Goal: Information Seeking & Learning: Learn about a topic

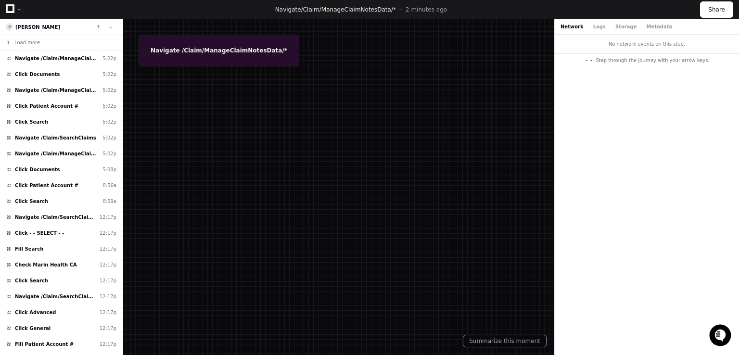
scroll to position [71, 0]
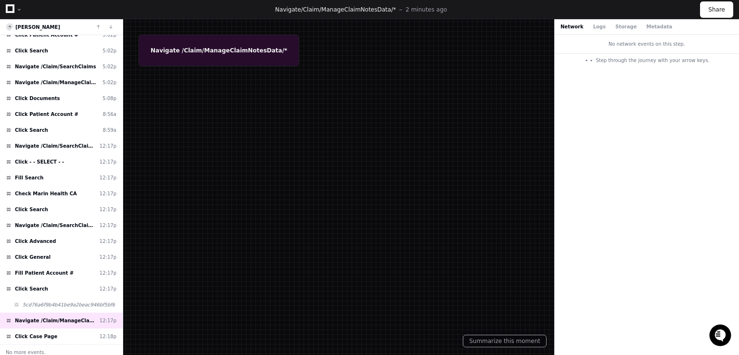
click at [11, 10] on icon at bounding box center [10, 8] width 9 height 9
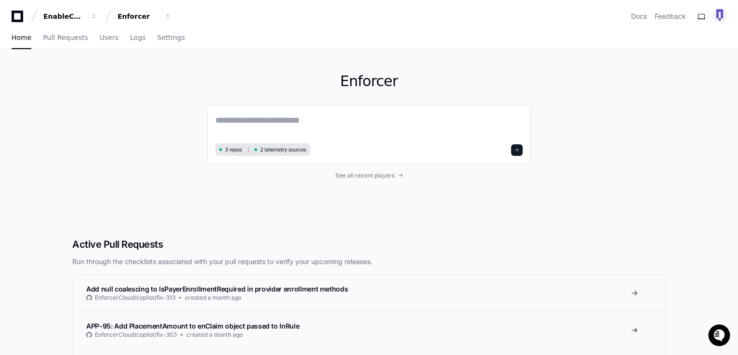
click at [148, 108] on div "Enforcer 3 repos 2 telemetry sources See all recent players" at bounding box center [369, 134] width 616 height 168
click at [100, 38] on span "Users" at bounding box center [109, 38] width 19 height 6
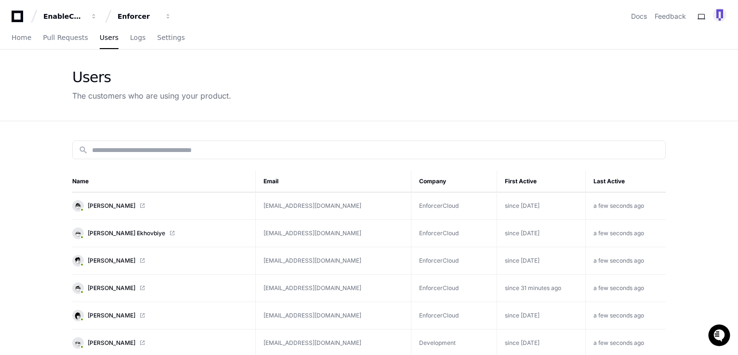
click at [103, 205] on span "Tammi Beard" at bounding box center [112, 206] width 48 height 8
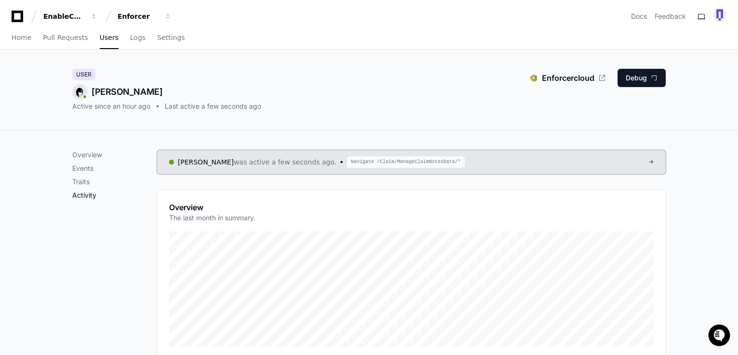
click at [81, 197] on p "Activity" at bounding box center [114, 196] width 85 height 10
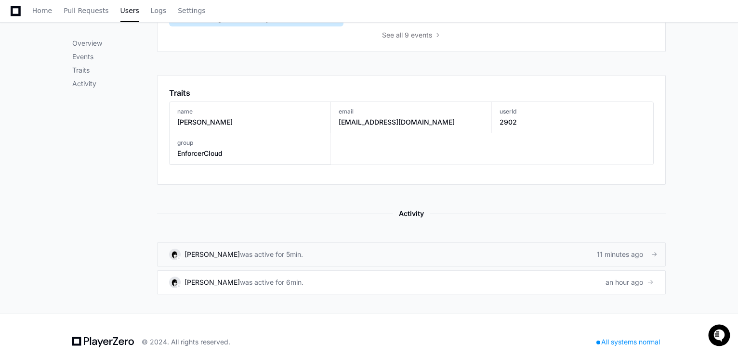
scroll to position [495, 0]
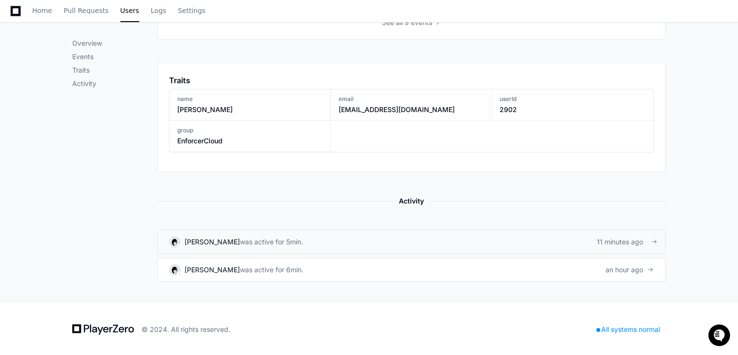
click at [193, 246] on link "Tammi Beard was active for 5min. 11 minutes ago" at bounding box center [411, 242] width 508 height 24
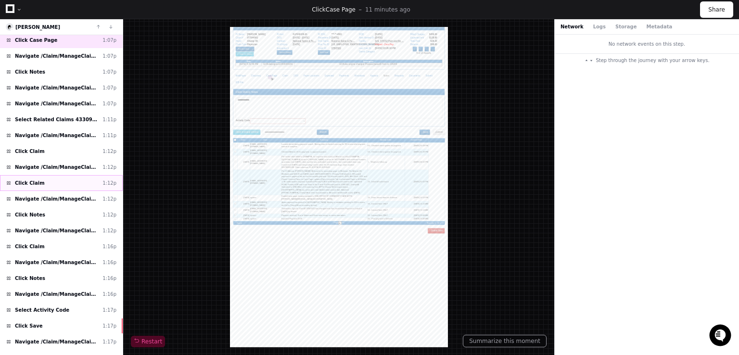
scroll to position [291, 0]
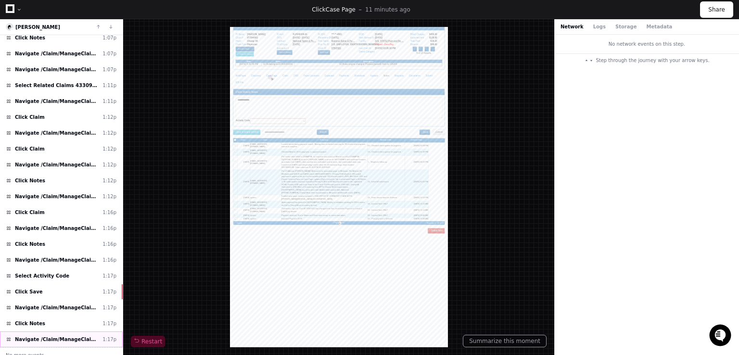
click at [44, 336] on span "Navigate /Claim/ManageClaimNotesData/*" at bounding box center [57, 339] width 84 height 7
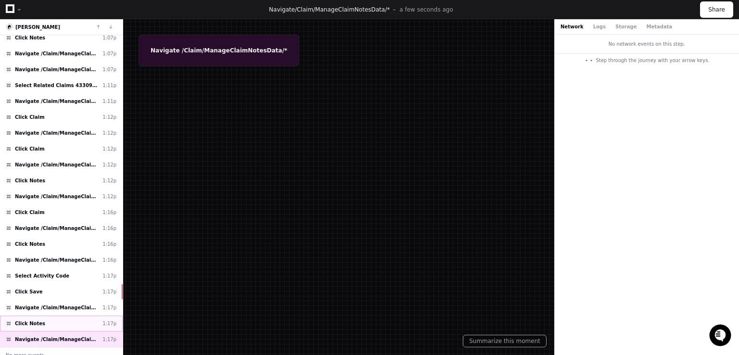
click at [43, 316] on div "Click Notes 1:17p" at bounding box center [61, 324] width 123 height 16
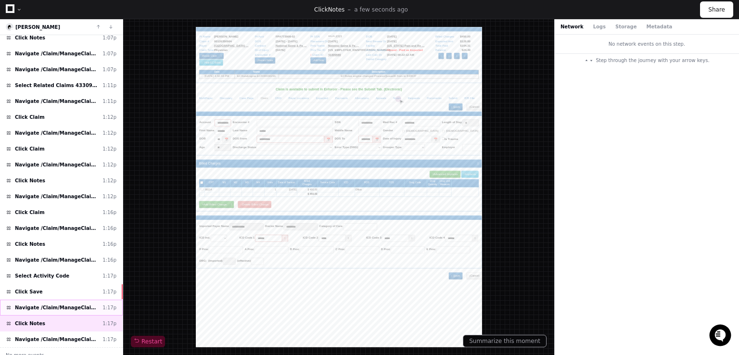
click at [48, 304] on span "Navigate /Claim/ManageClaimNotesData/*" at bounding box center [57, 307] width 84 height 7
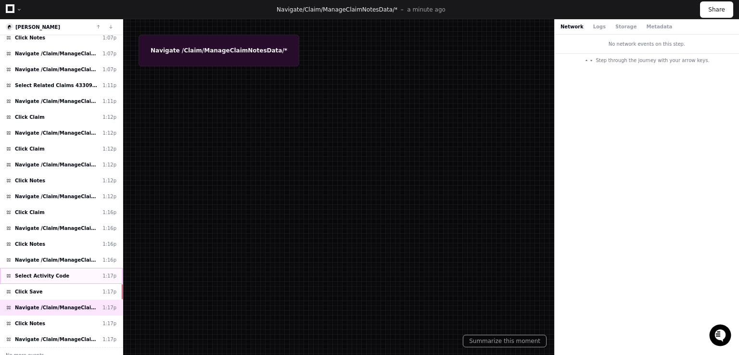
click at [47, 272] on span "Select Activity Code" at bounding box center [42, 275] width 54 height 7
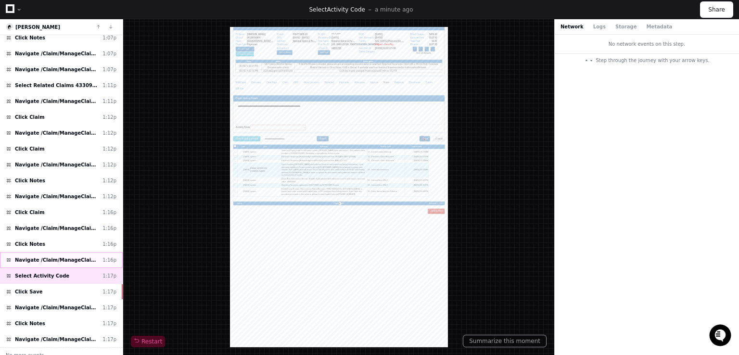
click at [53, 257] on span "Navigate /Claim/ManageClaimNotesData/*" at bounding box center [57, 260] width 84 height 7
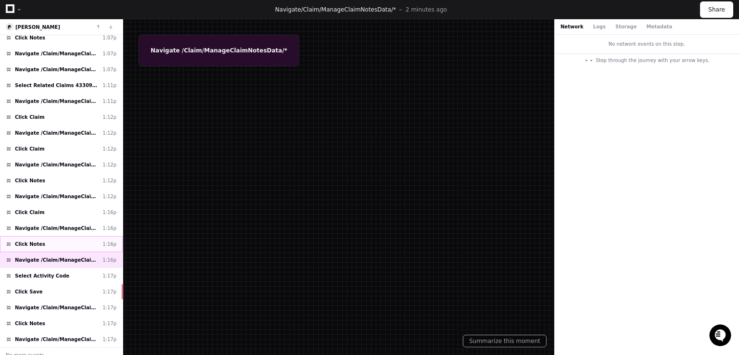
click at [46, 238] on div "Click Notes 1:16p" at bounding box center [61, 244] width 123 height 16
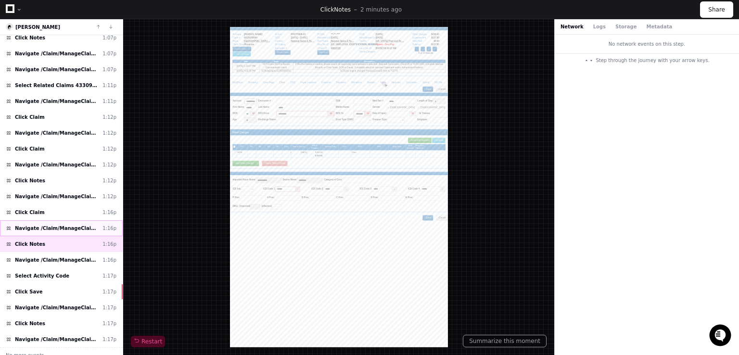
click at [49, 225] on span "Navigate /Claim/ManageClaimSummaryFormData/*" at bounding box center [57, 228] width 84 height 7
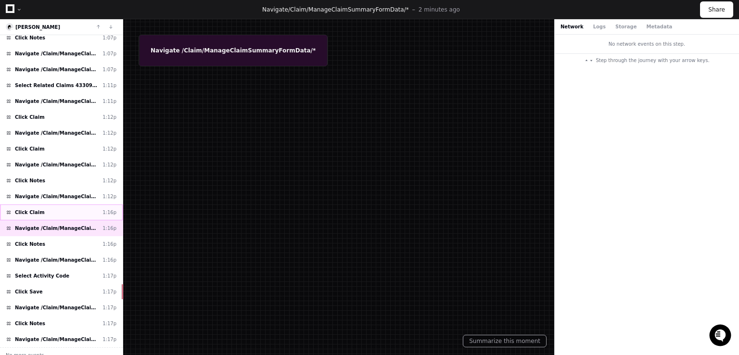
click at [52, 207] on div "Click Claim 1:16p" at bounding box center [61, 213] width 123 height 16
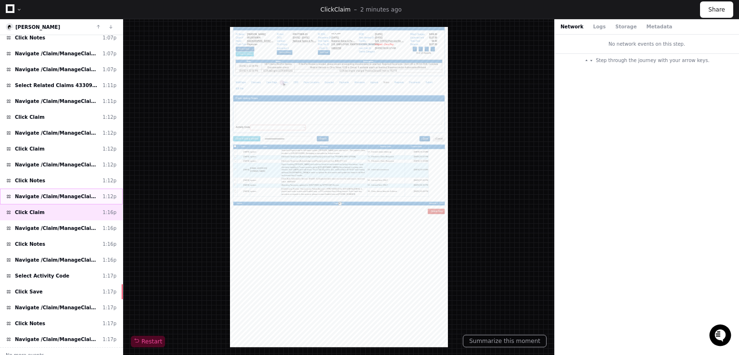
click at [53, 193] on span "Navigate /Claim/ManageClaimNotesData/*" at bounding box center [57, 196] width 84 height 7
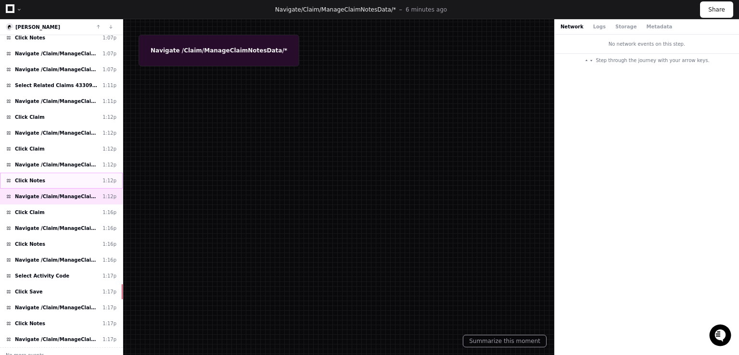
click at [50, 173] on div "Click Notes 1:12p" at bounding box center [61, 181] width 123 height 16
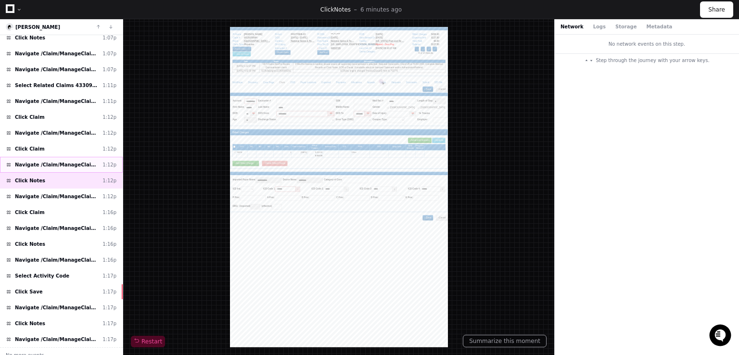
click at [34, 161] on span "Navigate /Claim/ManageClaimSummaryFormData/*" at bounding box center [57, 164] width 84 height 7
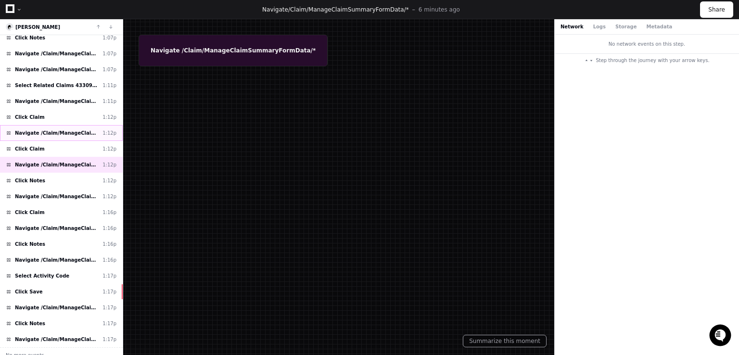
click at [48, 130] on span "Navigate /Claim/ManageClaimSummaryFormData/*" at bounding box center [57, 133] width 84 height 7
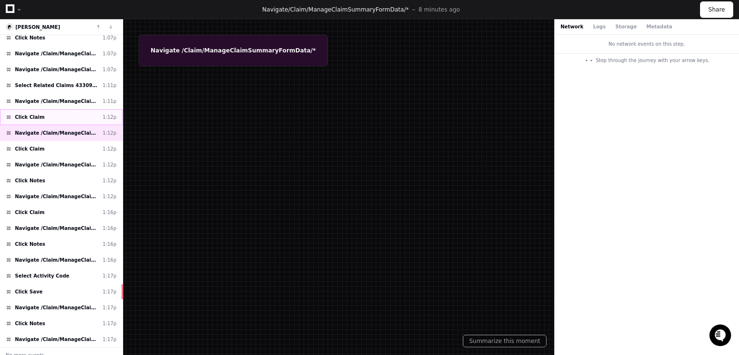
click at [53, 112] on div "Click Claim 1:12p" at bounding box center [61, 117] width 123 height 16
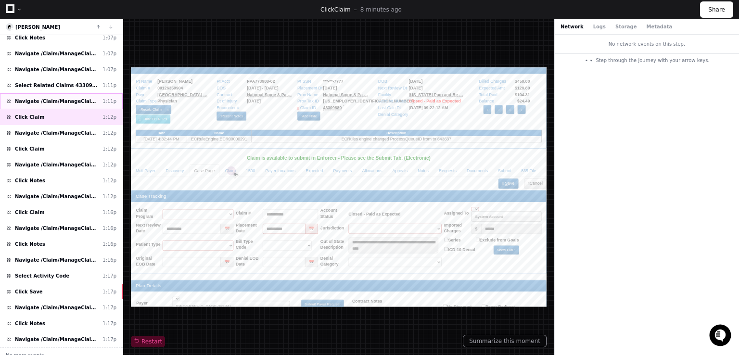
click at [56, 98] on span "Navigate /Claim/ManageClaimEnableCompCasePageData/*" at bounding box center [57, 101] width 84 height 7
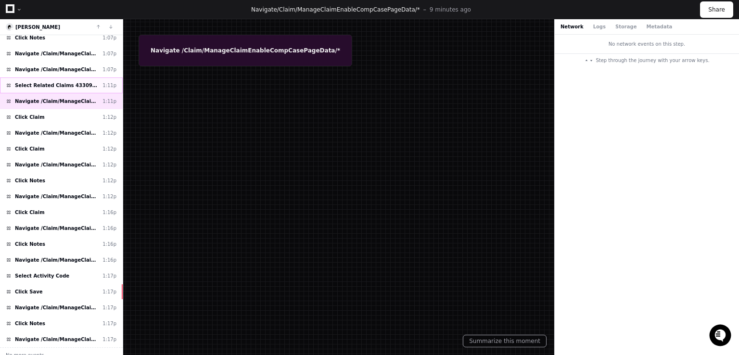
click at [53, 82] on span "Select Related Claims 43309880" at bounding box center [57, 85] width 84 height 7
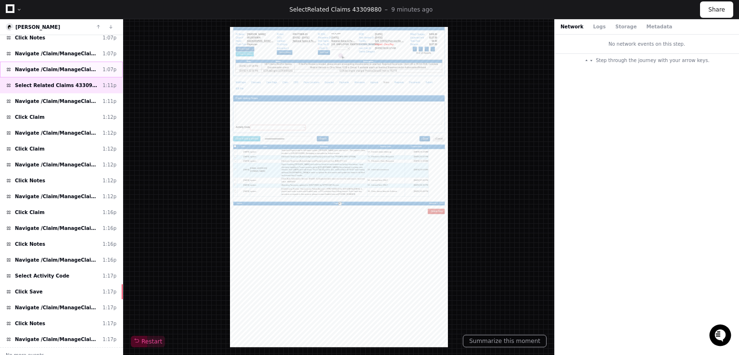
click at [54, 68] on span "Navigate /Claim/ManageClaimNotesData/*" at bounding box center [57, 69] width 84 height 7
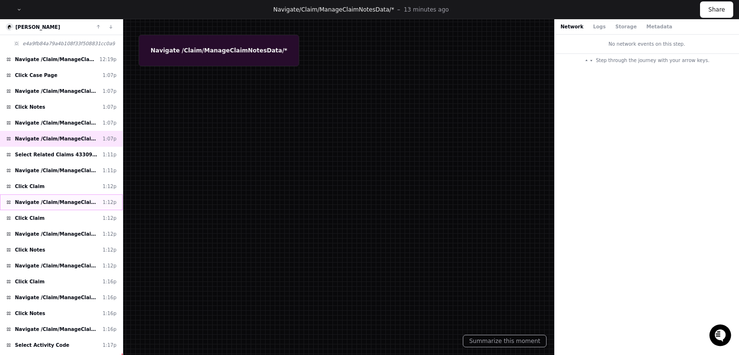
scroll to position [194, 0]
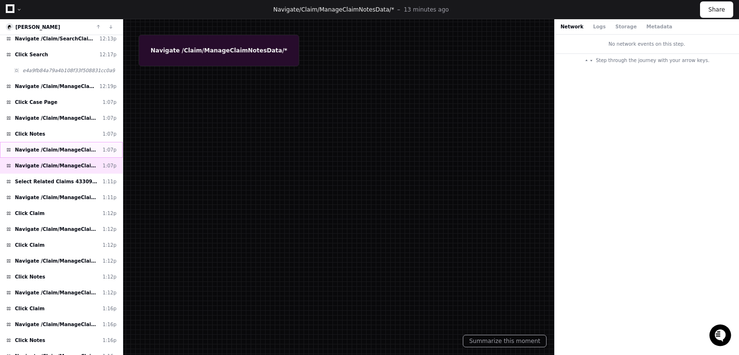
click at [48, 146] on span "Navigate /Claim/ManageClaimNotesData/*" at bounding box center [57, 149] width 84 height 7
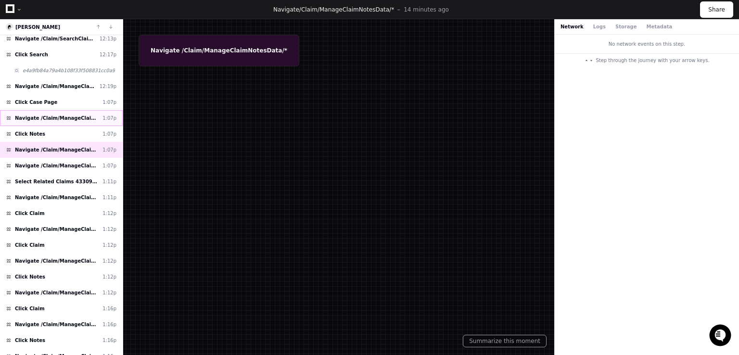
click at [44, 119] on div "Navigate /Claim/ManageClaimEnableCompCasePageData/* 1:07p" at bounding box center [61, 118] width 123 height 16
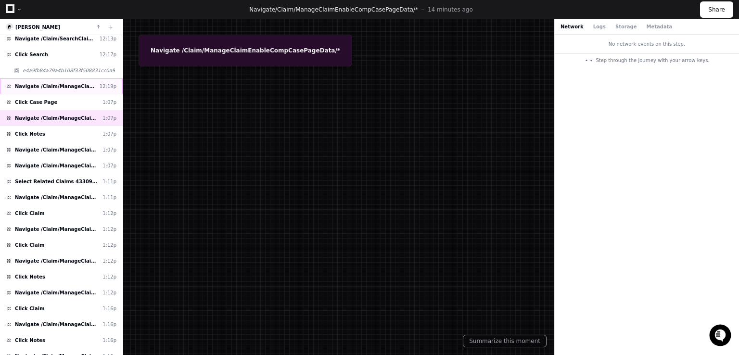
click at [53, 83] on span "Navigate /Claim/ManageClaimNotesData/*" at bounding box center [55, 86] width 81 height 7
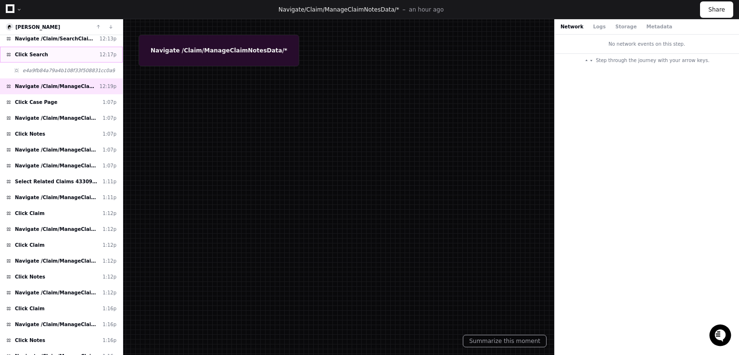
click at [47, 52] on div "Click Search 12:17p" at bounding box center [61, 55] width 123 height 16
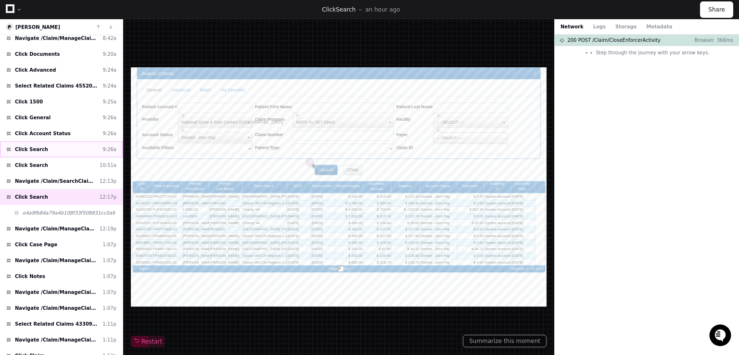
scroll to position [50, 0]
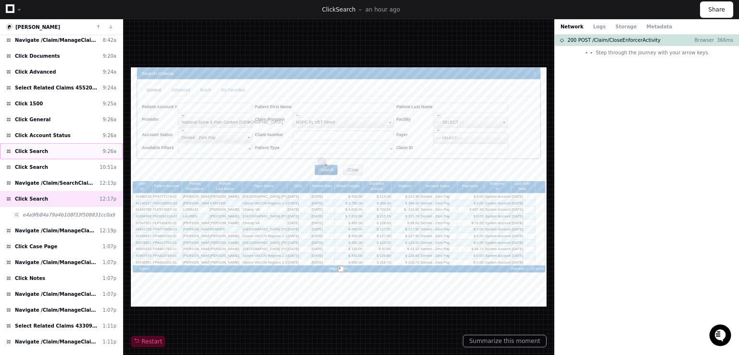
click at [44, 151] on div "Click Search 9:26a" at bounding box center [61, 151] width 123 height 16
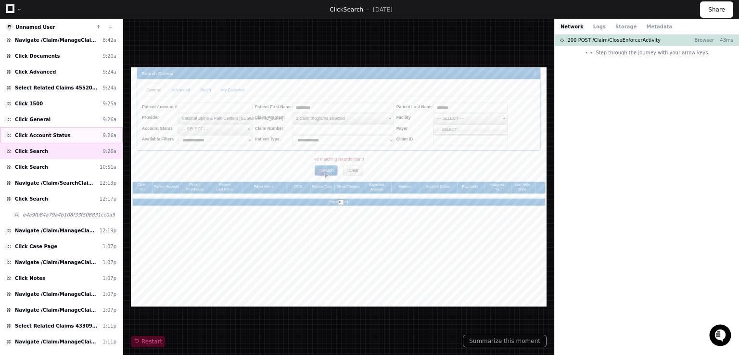
click at [54, 136] on span "Click Account Status" at bounding box center [43, 135] width 56 height 7
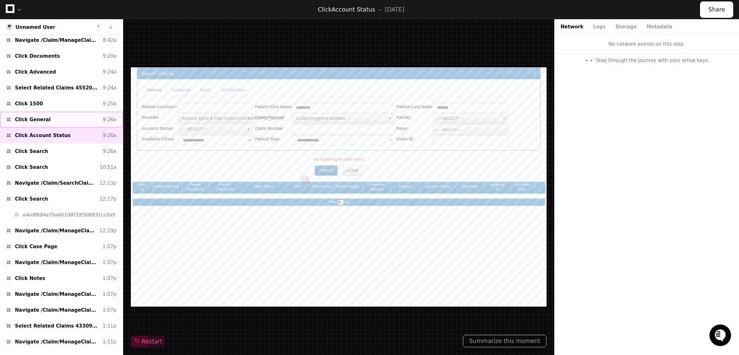
click at [54, 121] on div "Click General 9:26a" at bounding box center [61, 120] width 123 height 16
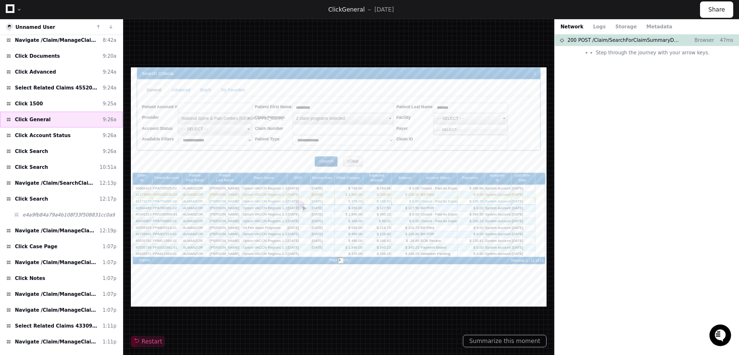
scroll to position [1, 0]
click at [57, 104] on div "Click 1500 9:25a" at bounding box center [61, 104] width 123 height 16
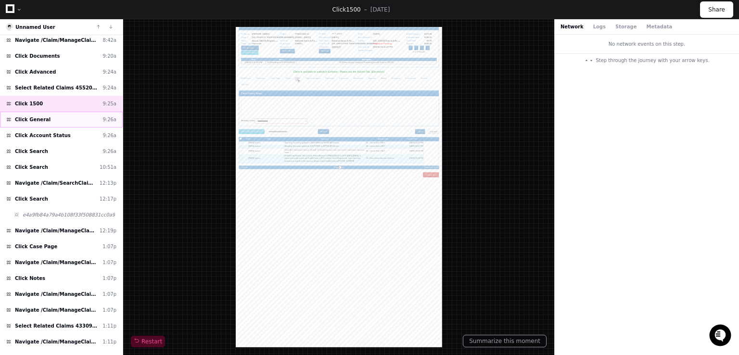
click at [57, 118] on div "Click General 9:26a" at bounding box center [61, 120] width 123 height 16
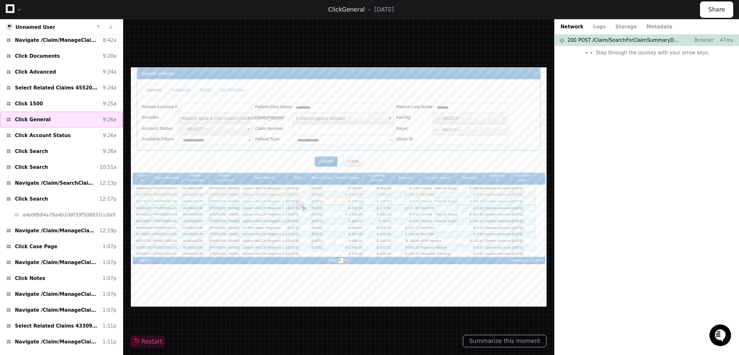
scroll to position [1, 0]
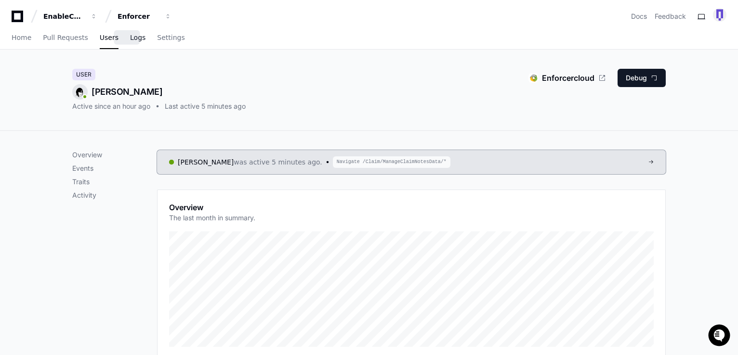
click at [130, 40] on span "Logs" at bounding box center [137, 38] width 15 height 6
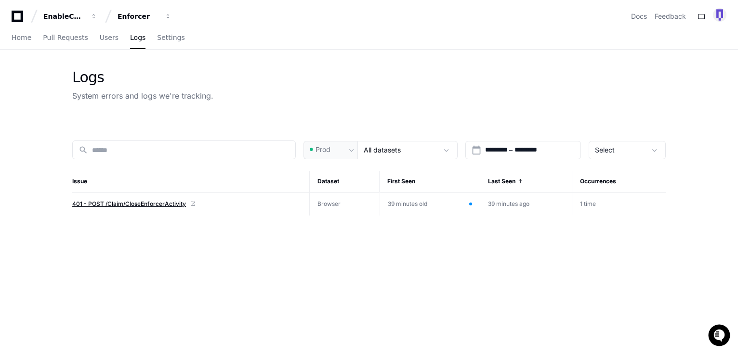
click at [158, 202] on span "401 - POST /Claim/CloseEnforcerActivity" at bounding box center [129, 204] width 114 height 8
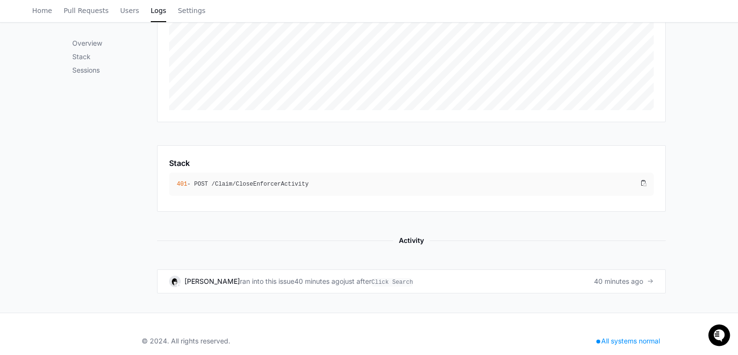
scroll to position [236, 0]
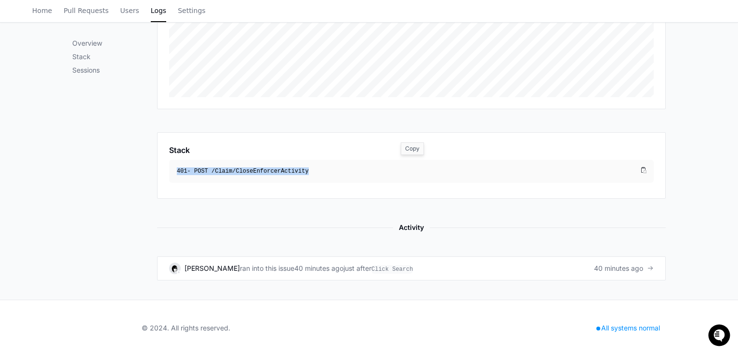
click at [234, 171] on div "401 - POST /Claim/CloseEnforcerActivity" at bounding box center [407, 172] width 461 height 8
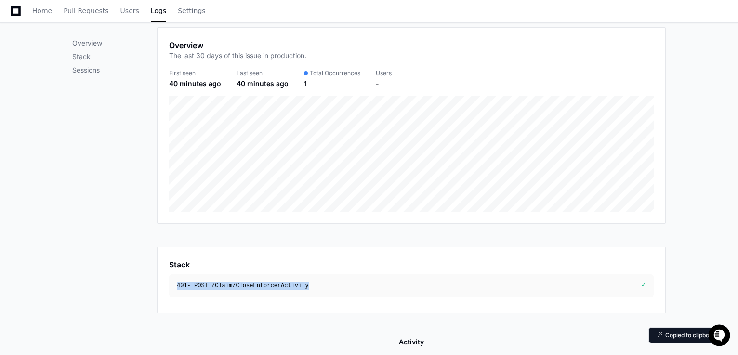
scroll to position [0, 0]
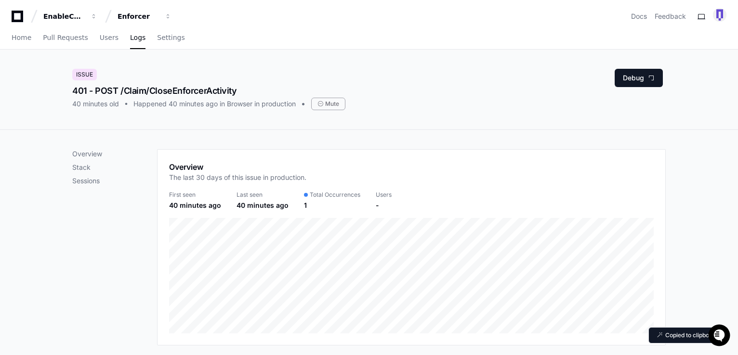
click at [129, 214] on div "Overview Stack Sessions" at bounding box center [114, 333] width 85 height 368
click at [98, 244] on div "Overview Stack Sessions" at bounding box center [114, 333] width 85 height 368
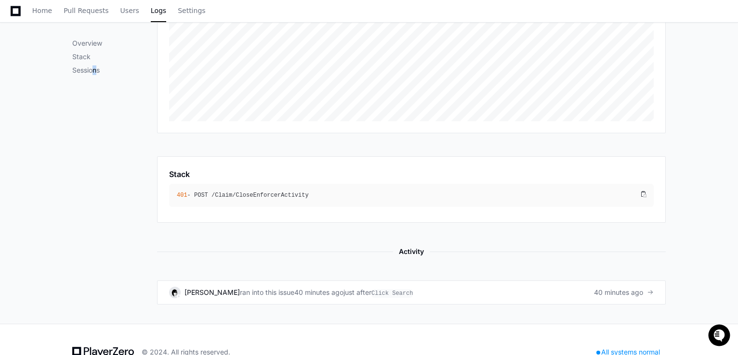
scroll to position [236, 0]
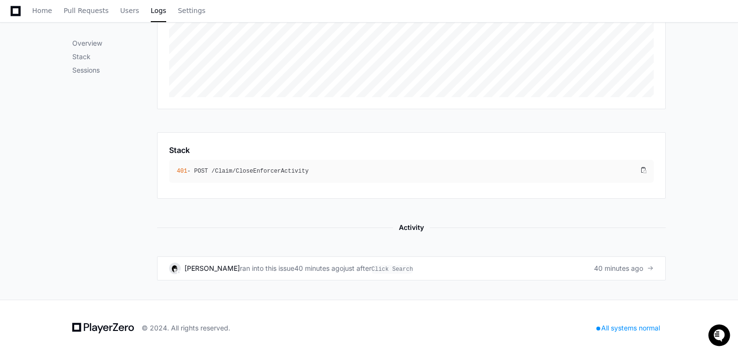
click at [119, 150] on div "Overview Stack Sessions" at bounding box center [114, 97] width 85 height 368
click at [229, 170] on div "401 - POST /Claim/CloseEnforcerActivity" at bounding box center [407, 172] width 461 height 8
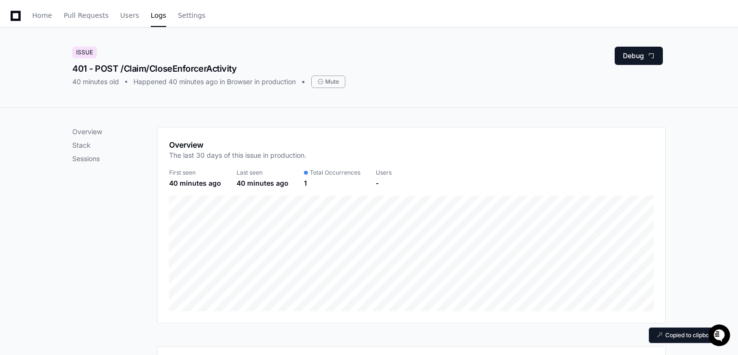
scroll to position [0, 0]
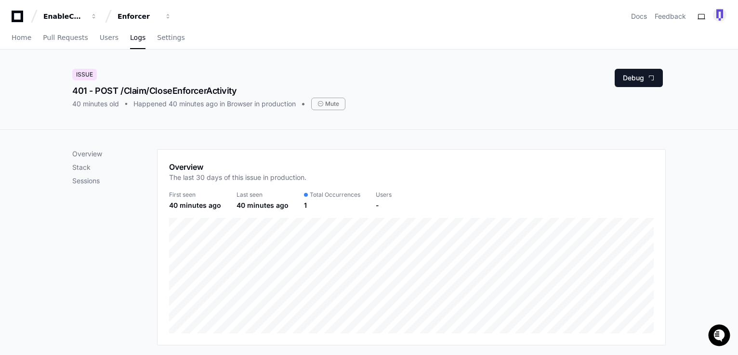
click at [132, 216] on div "Overview Stack Sessions" at bounding box center [114, 333] width 85 height 368
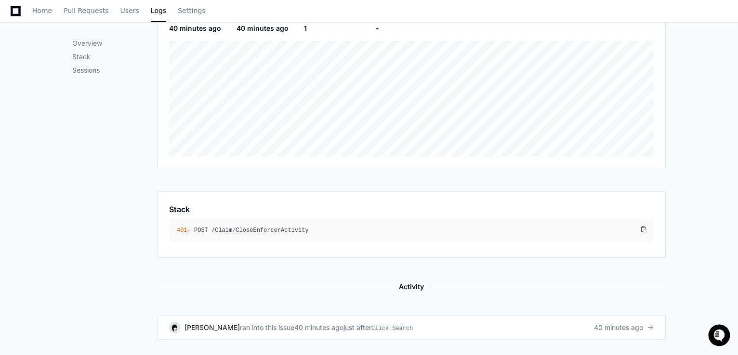
scroll to position [236, 0]
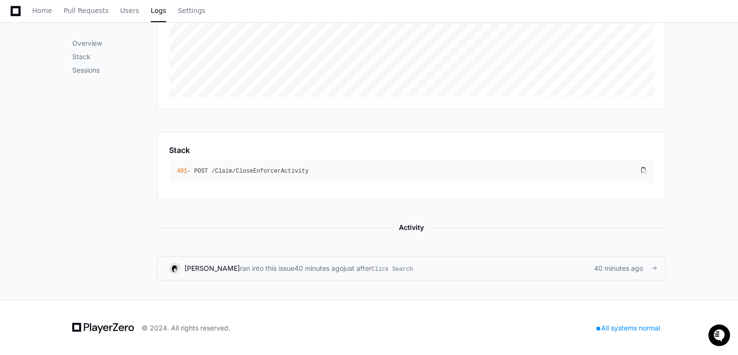
click at [271, 267] on span "ran into this issue" at bounding box center [267, 269] width 54 height 10
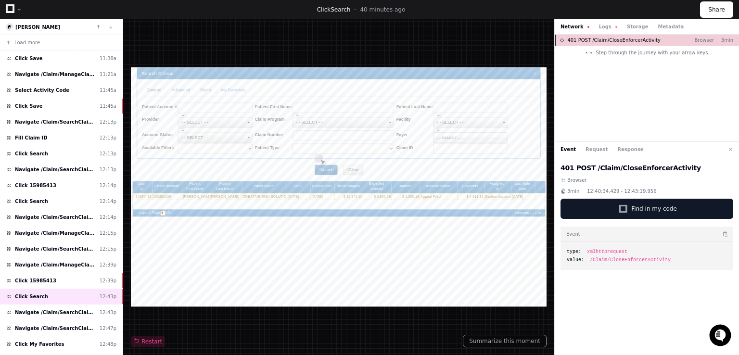
click at [600, 41] on span "401 POST /Claim/CloseEnforcerActivity" at bounding box center [614, 40] width 93 height 7
click at [595, 146] on button "Request" at bounding box center [597, 149] width 22 height 7
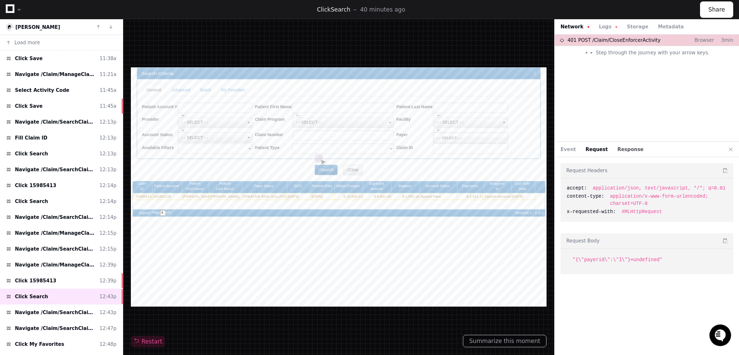
click at [618, 150] on button "Response" at bounding box center [631, 149] width 26 height 7
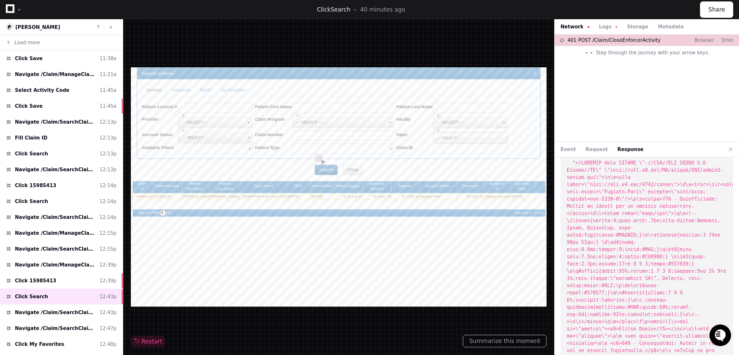
scroll to position [116, 0]
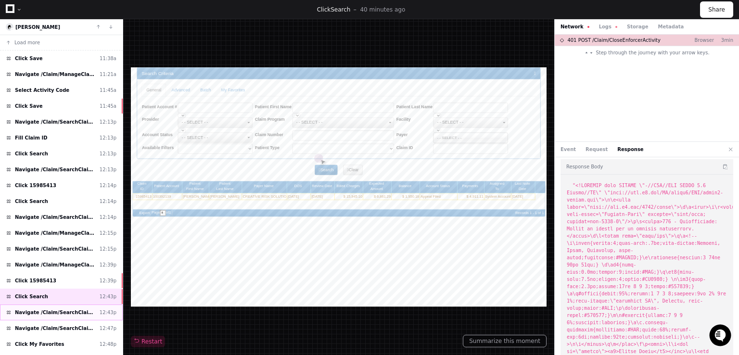
click at [42, 309] on span "Navigate /Claim/SearchClaims" at bounding box center [55, 312] width 81 height 7
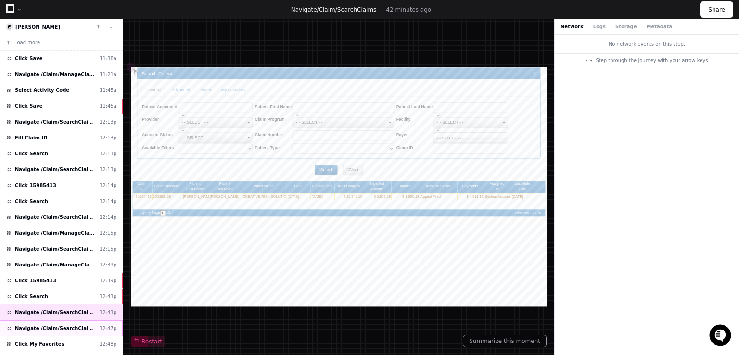
click at [50, 325] on span "Navigate /Claim/SearchClaims" at bounding box center [55, 328] width 81 height 7
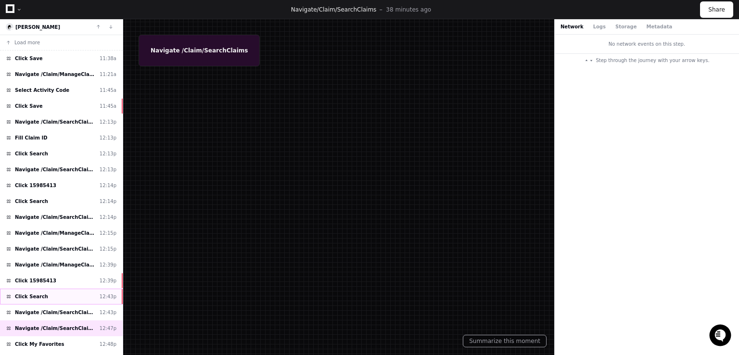
click at [46, 295] on div "Click Search 12:43p" at bounding box center [61, 297] width 123 height 16
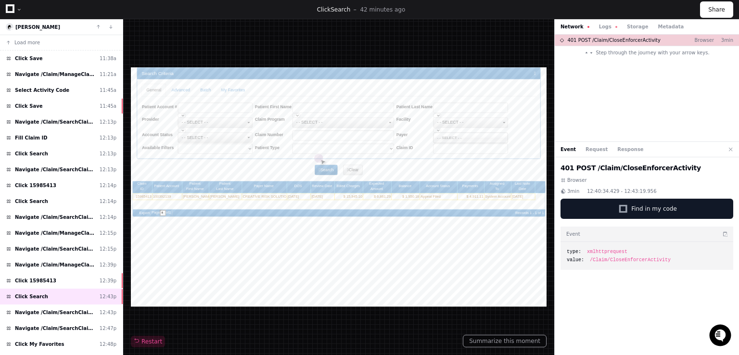
click at [19, 8] on div at bounding box center [19, 10] width 6 height 6
click at [599, 26] on button "Logs" at bounding box center [608, 26] width 18 height 7
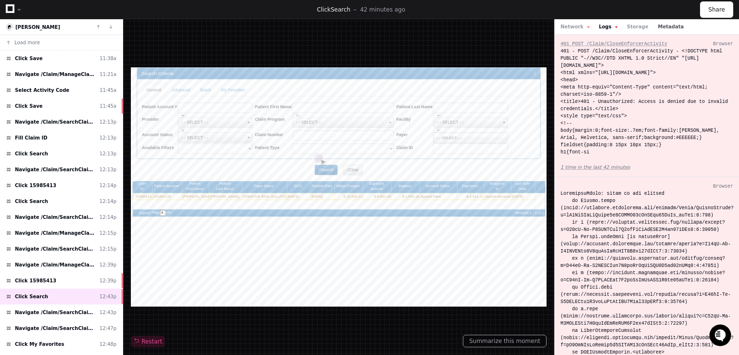
click at [658, 26] on button "Metadata" at bounding box center [671, 26] width 26 height 7
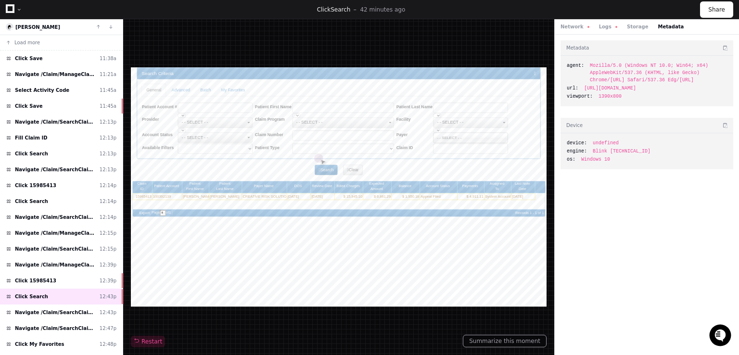
click at [628, 31] on div "Network Logs Storage Metadata" at bounding box center [647, 26] width 184 height 15
click at [627, 27] on button "Storage" at bounding box center [637, 26] width 21 height 7
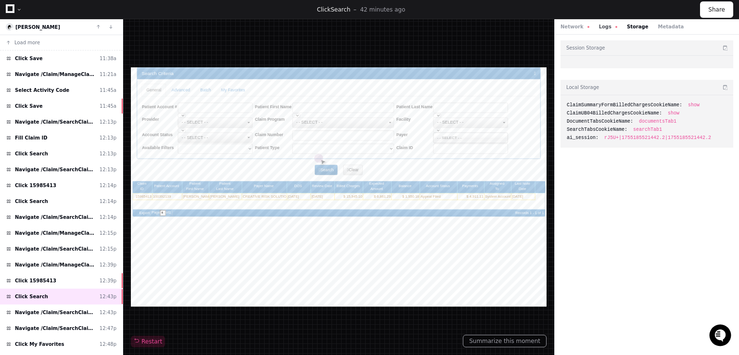
click at [603, 28] on button "Logs" at bounding box center [608, 26] width 18 height 7
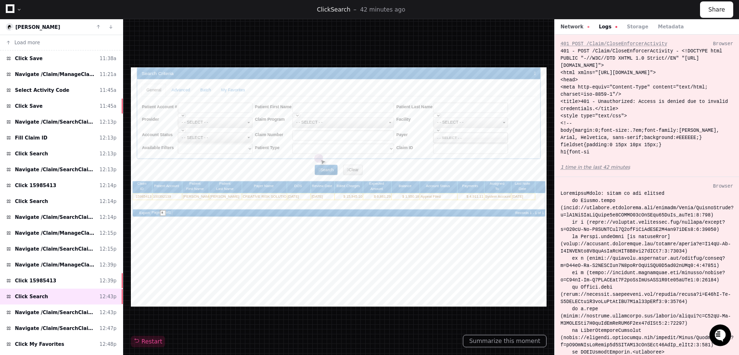
click at [567, 26] on button "Network" at bounding box center [575, 26] width 29 height 7
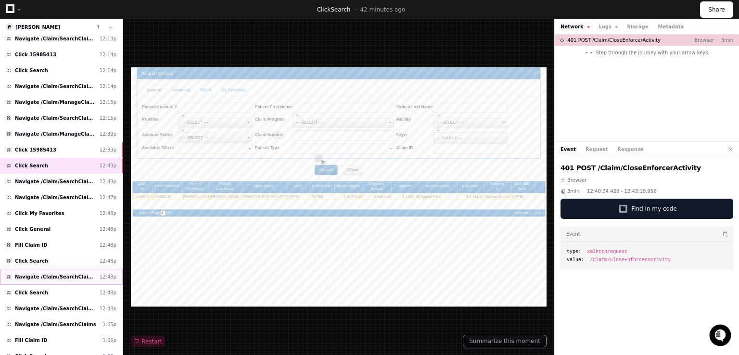
scroll to position [144, 0]
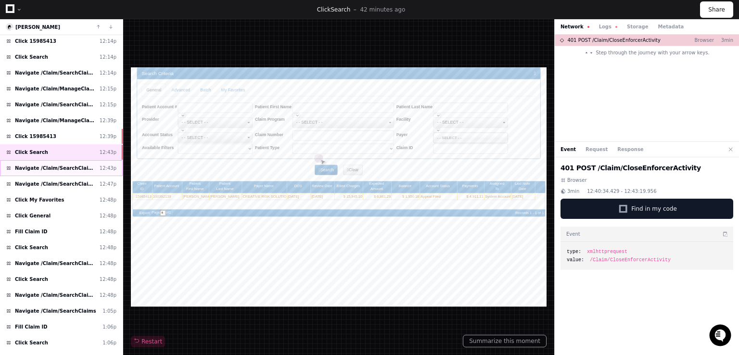
click at [58, 168] on span "Navigate /Claim/SearchClaims" at bounding box center [55, 168] width 81 height 7
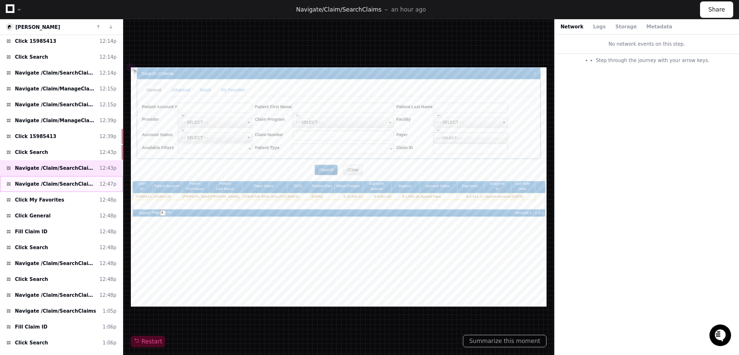
click at [58, 185] on div "Navigate /Claim/SearchClaims 12:47p" at bounding box center [61, 184] width 123 height 16
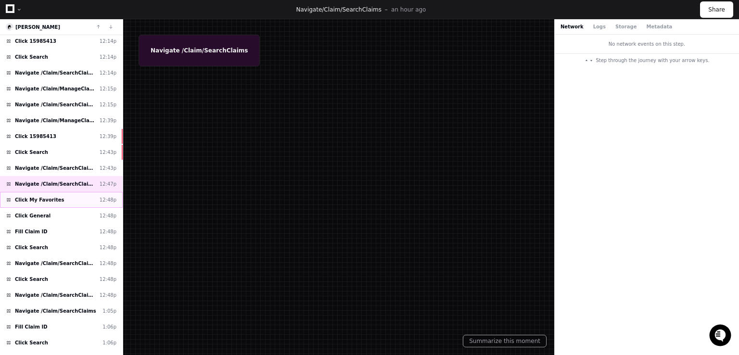
click at [50, 196] on span "Click My Favorites" at bounding box center [39, 199] width 49 height 7
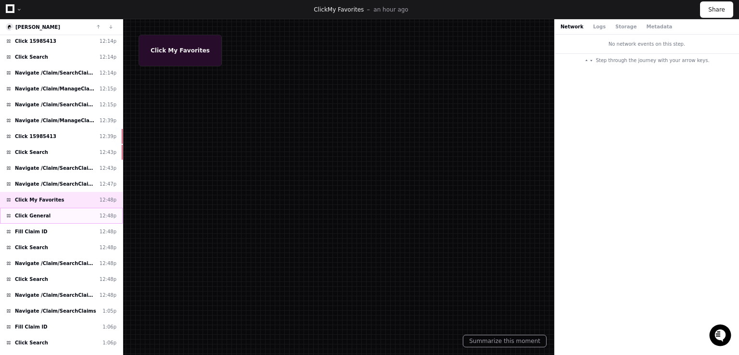
click at [48, 212] on div "Click General 12:48p" at bounding box center [61, 216] width 123 height 16
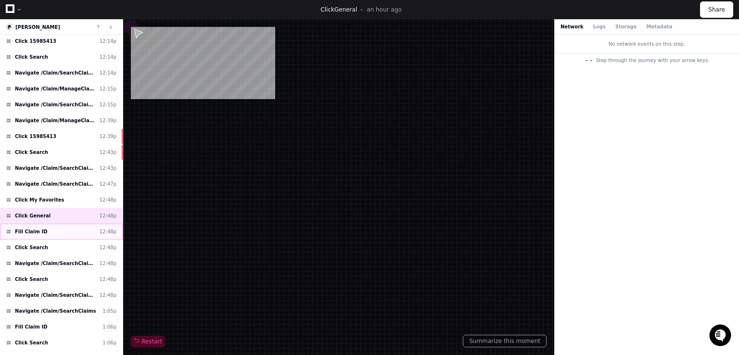
click at [46, 232] on div "Fill Claim ID 12:48p" at bounding box center [61, 232] width 123 height 16
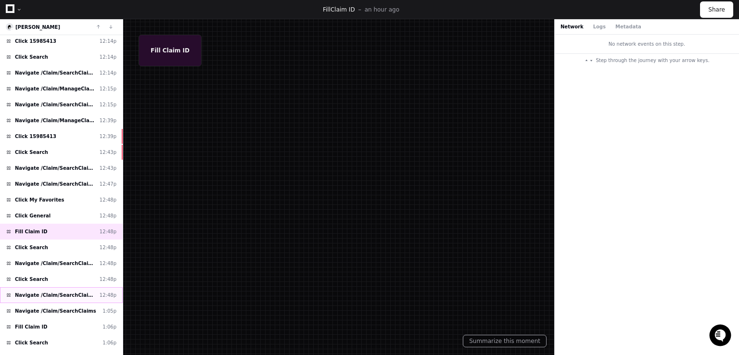
click at [49, 293] on span "Navigate /Claim/SearchClaims" at bounding box center [55, 295] width 81 height 7
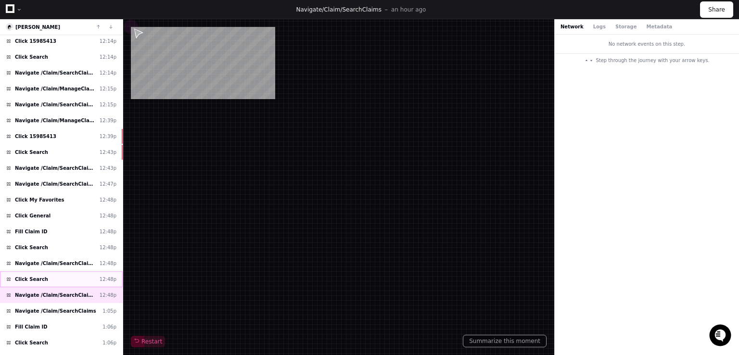
click at [45, 275] on div "Click Search 12:48p" at bounding box center [61, 280] width 123 height 16
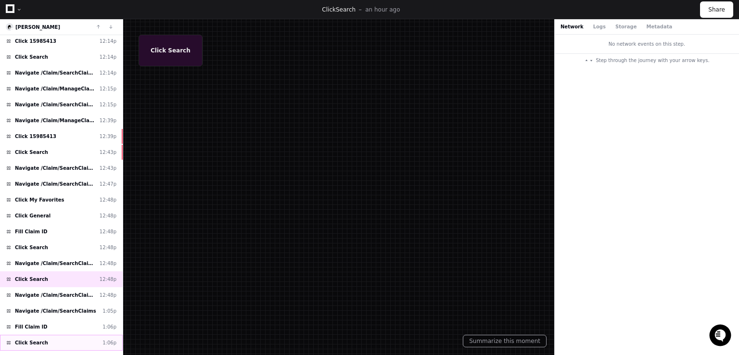
click at [55, 335] on div "Click Search 1:06p" at bounding box center [61, 343] width 123 height 16
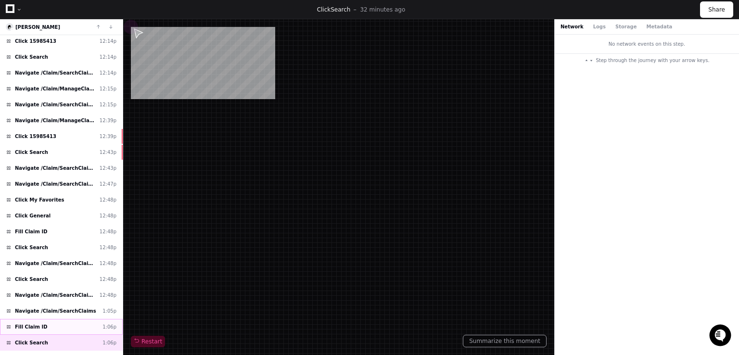
click at [55, 322] on div "Fill Claim ID 1:06p" at bounding box center [61, 327] width 123 height 16
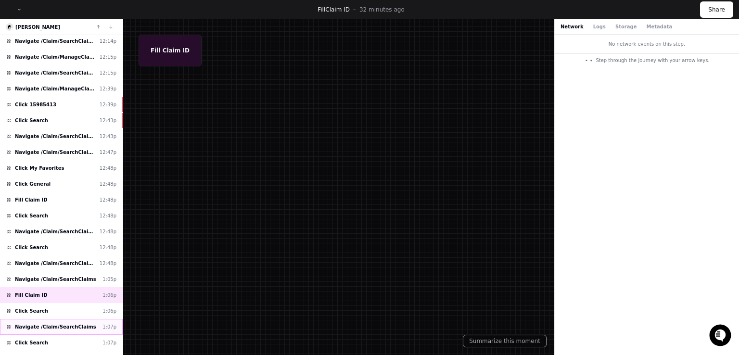
scroll to position [196, 0]
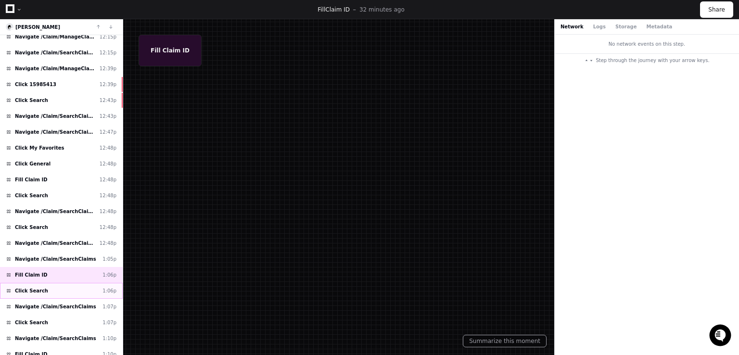
click at [46, 284] on div "Click Search 1:06p" at bounding box center [61, 291] width 123 height 16
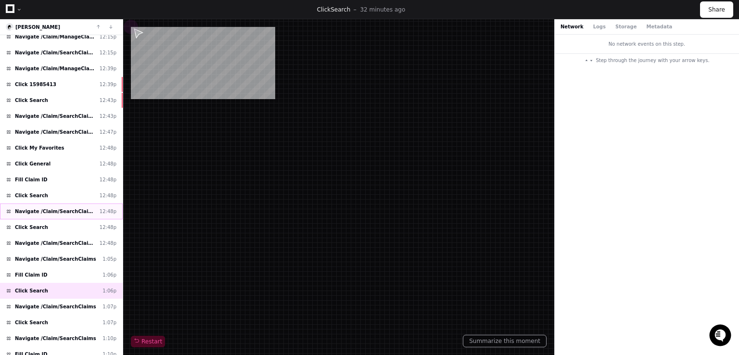
click at [50, 208] on span "Navigate /Claim/SearchClaims" at bounding box center [55, 211] width 81 height 7
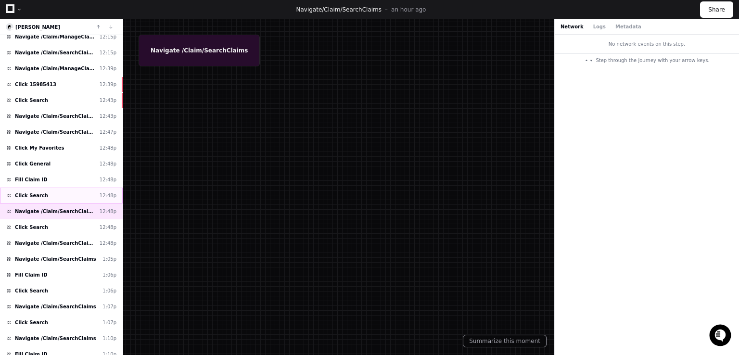
click at [43, 194] on div "Click Search 12:48p" at bounding box center [61, 196] width 123 height 16
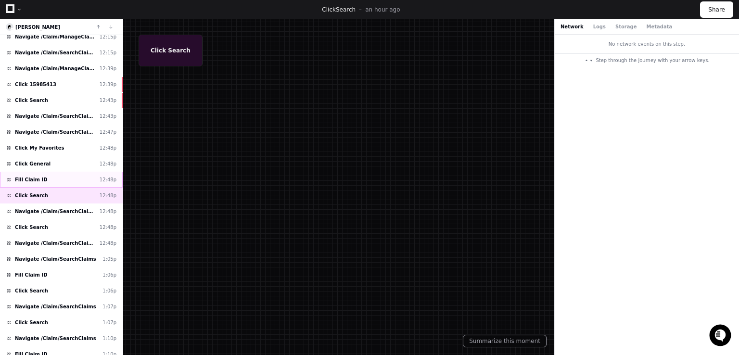
click at [44, 172] on div "Fill Claim ID 12:48p" at bounding box center [61, 180] width 123 height 16
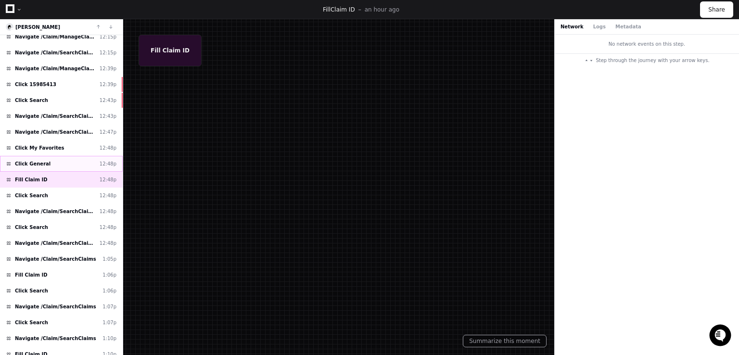
click at [44, 163] on div "Click General 12:48p" at bounding box center [61, 164] width 123 height 16
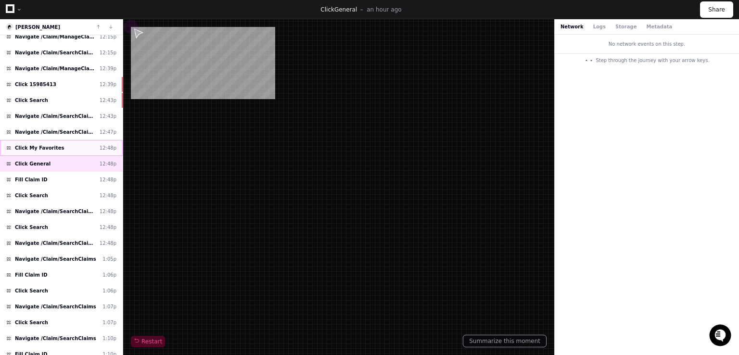
click at [42, 146] on span "Click My Favorites" at bounding box center [39, 147] width 49 height 7
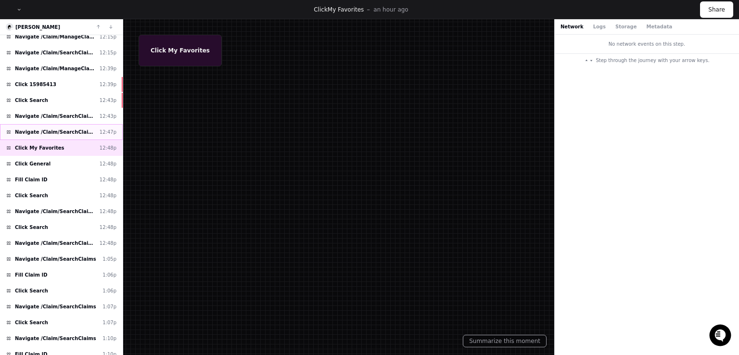
click at [52, 130] on span "Navigate /Claim/SearchClaims" at bounding box center [55, 132] width 81 height 7
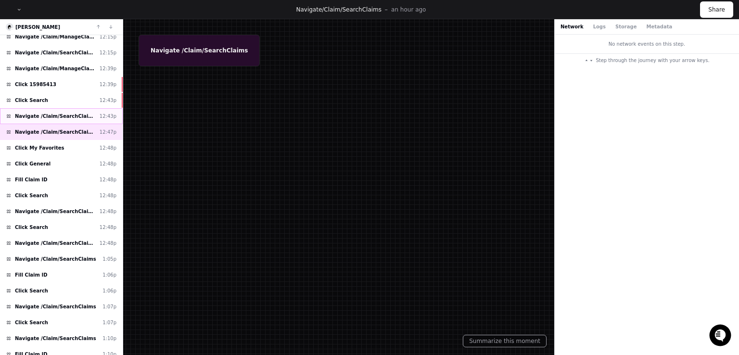
click at [51, 113] on span "Navigate /Claim/SearchClaims" at bounding box center [55, 116] width 81 height 7
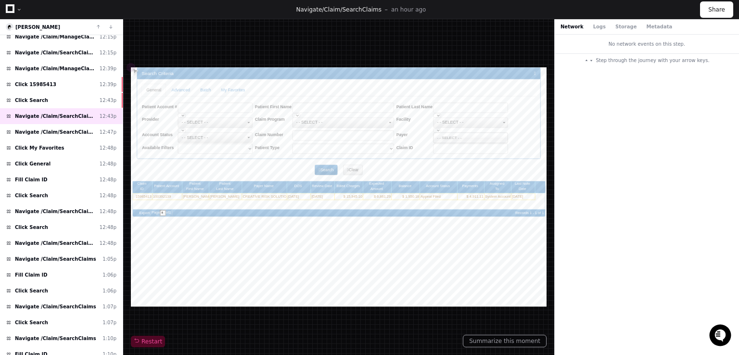
click at [628, 263] on div "No network events on this step. Step through the journey with your arrow keys." at bounding box center [647, 195] width 184 height 321
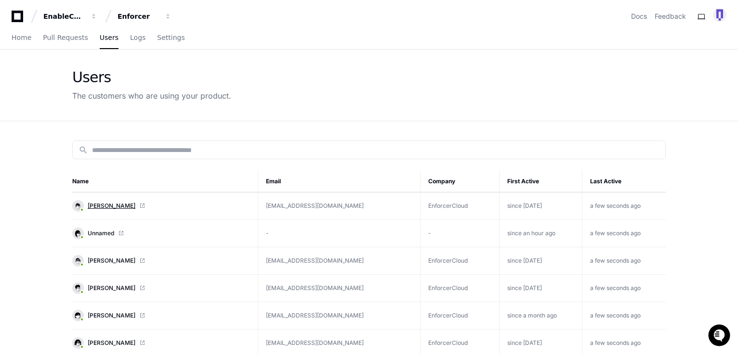
click at [110, 205] on span "Morgan Wilson" at bounding box center [112, 206] width 48 height 8
click at [130, 36] on span "Logs" at bounding box center [137, 38] width 15 height 6
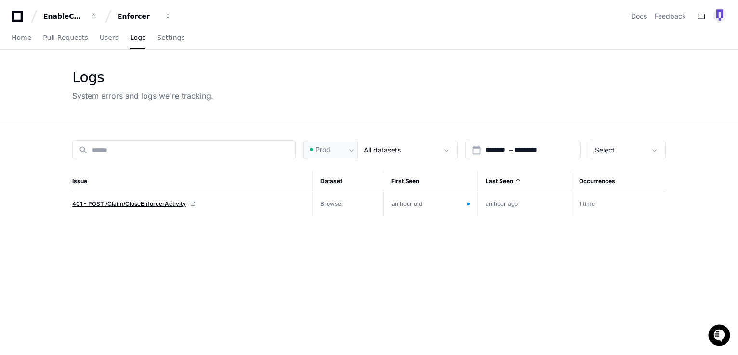
click at [117, 207] on span "401 - POST /Claim/CloseEnforcerActivity" at bounding box center [129, 204] width 114 height 8
click at [26, 42] on link "Home" at bounding box center [22, 38] width 20 height 22
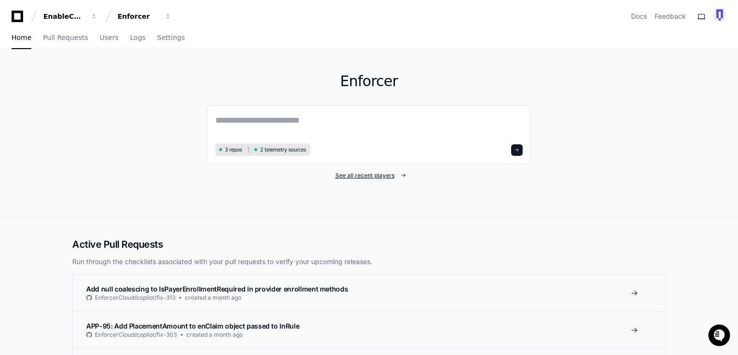
click at [362, 177] on span "See all recent players" at bounding box center [364, 176] width 59 height 8
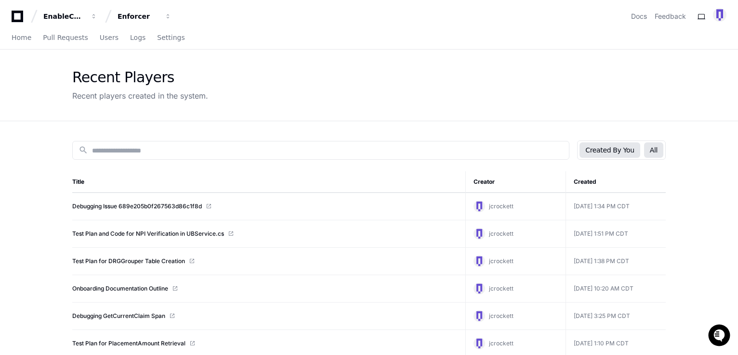
click at [659, 155] on button "All" at bounding box center [653, 150] width 19 height 15
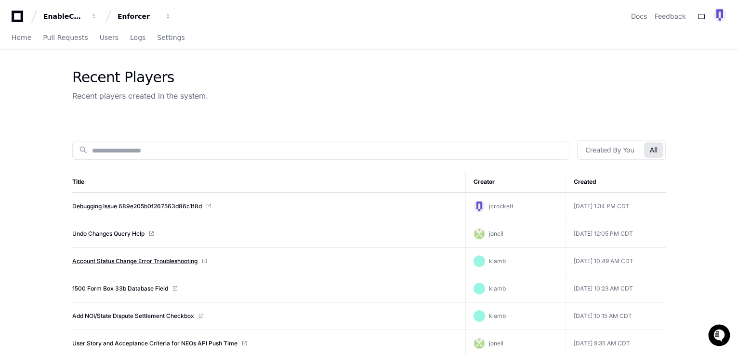
click at [148, 261] on link "Account Status Change Error Troubleshooting" at bounding box center [134, 262] width 125 height 8
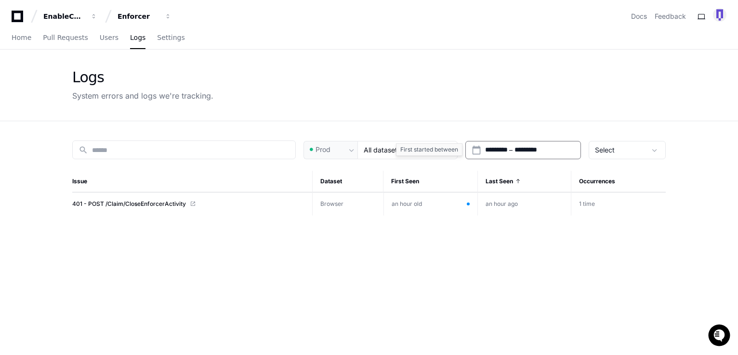
click at [499, 148] on input "*********" at bounding box center [496, 150] width 22 height 10
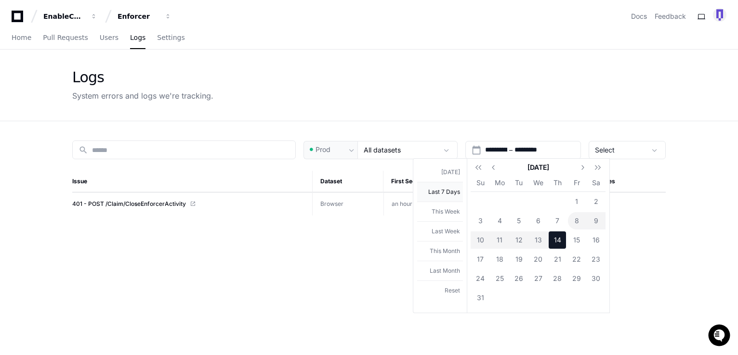
click at [441, 189] on button "Last 7 Days" at bounding box center [440, 192] width 46 height 20
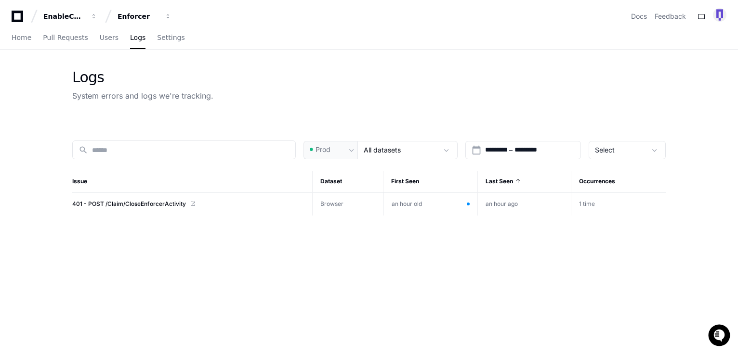
type input "**********"
click at [356, 90] on div "Logs System errors and logs we're tracking." at bounding box center [368, 85] width 593 height 33
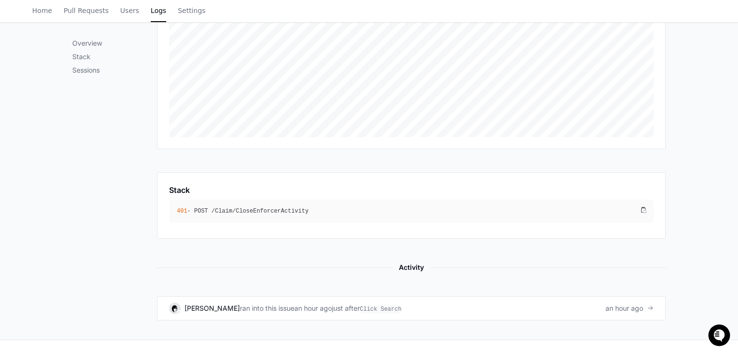
scroll to position [236, 0]
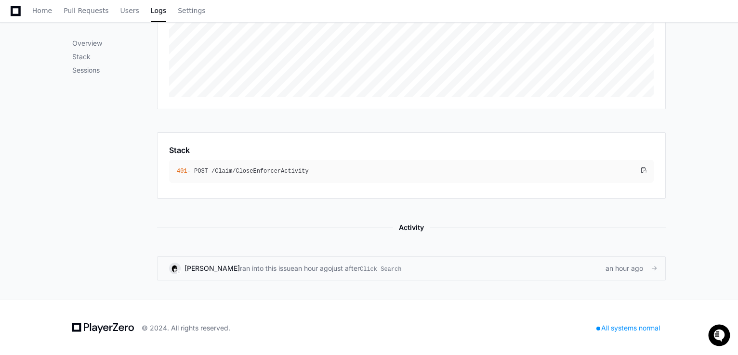
click at [264, 266] on span "ran into this issue" at bounding box center [267, 269] width 54 height 10
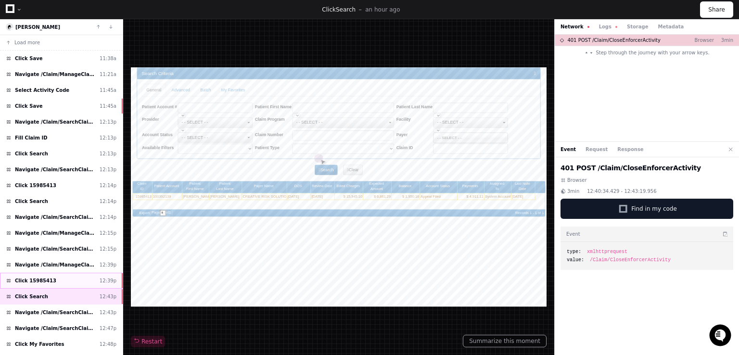
click at [56, 281] on div "Click 15985413 12:39p" at bounding box center [61, 281] width 123 height 16
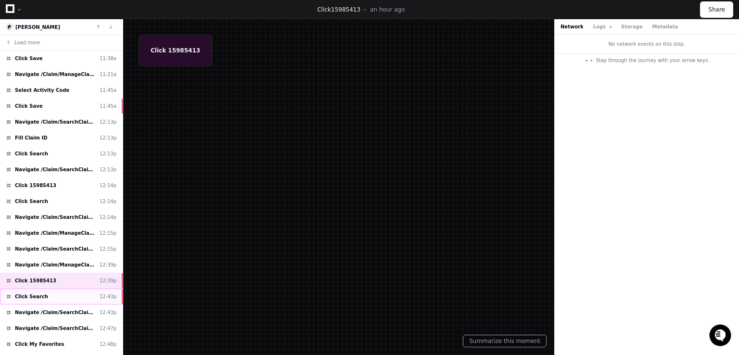
click at [54, 291] on div "Click Search 12:43p" at bounding box center [61, 297] width 123 height 16
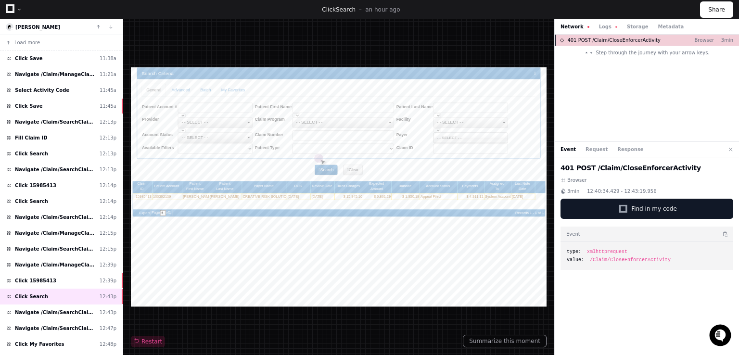
click at [602, 41] on span "401 POST /Claim/CloseEnforcerActivity" at bounding box center [614, 40] width 93 height 7
click at [592, 151] on button "Request" at bounding box center [597, 149] width 22 height 7
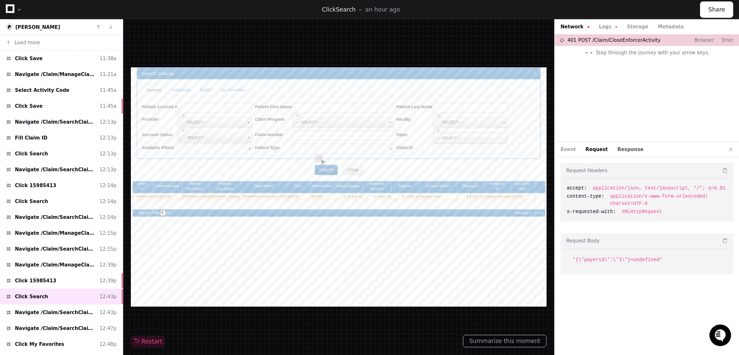
click at [621, 152] on button "Response" at bounding box center [631, 149] width 26 height 7
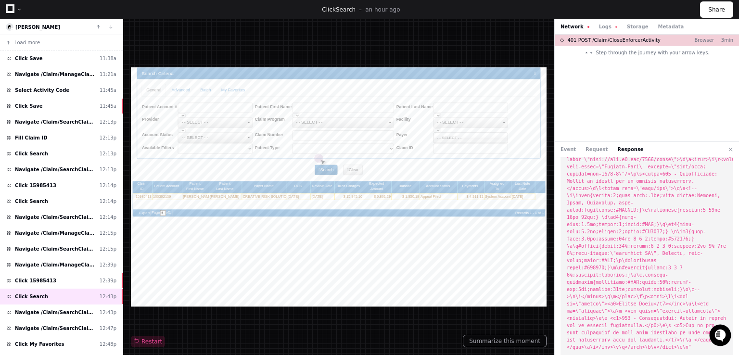
scroll to position [164, 0]
drag, startPoint x: 668, startPoint y: 323, endPoint x: 655, endPoint y: 305, distance: 21.7
click at [655, 305] on li ":" at bounding box center [647, 242] width 160 height 217
click at [596, 81] on div "401 POST /Claim/CloseEnforcerActivity Browser 3min Step through the journey wit…" at bounding box center [647, 88] width 184 height 107
click at [576, 26] on button "Network" at bounding box center [575, 26] width 29 height 7
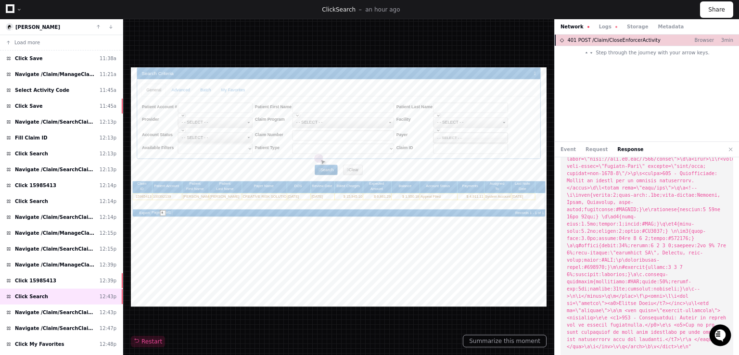
click at [615, 41] on span "401 POST /Claim/CloseEnforcerActivity" at bounding box center [614, 40] width 93 height 7
click at [658, 26] on button "Metadata" at bounding box center [671, 26] width 26 height 7
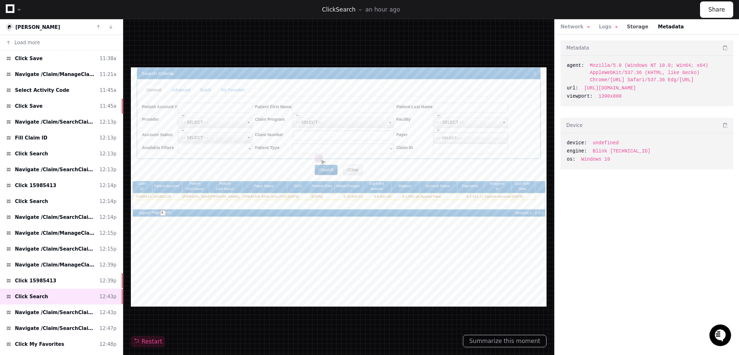
click at [635, 29] on button "Storage" at bounding box center [637, 26] width 21 height 7
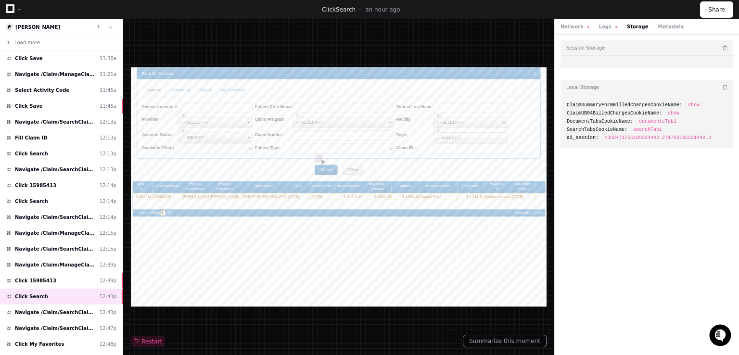
click at [578, 30] on div "Network Logs Storage Metadata" at bounding box center [647, 26] width 184 height 15
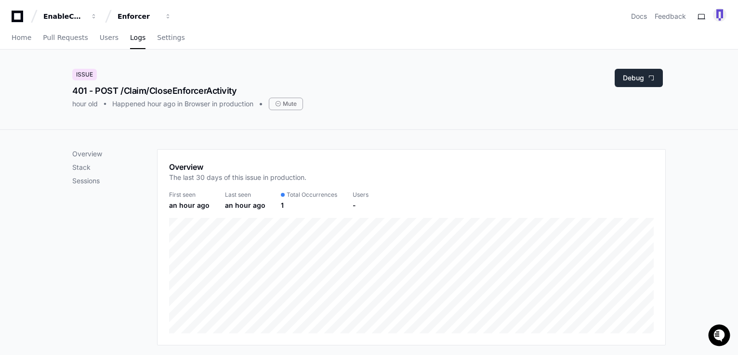
click at [639, 79] on button "Debug" at bounding box center [638, 78] width 48 height 18
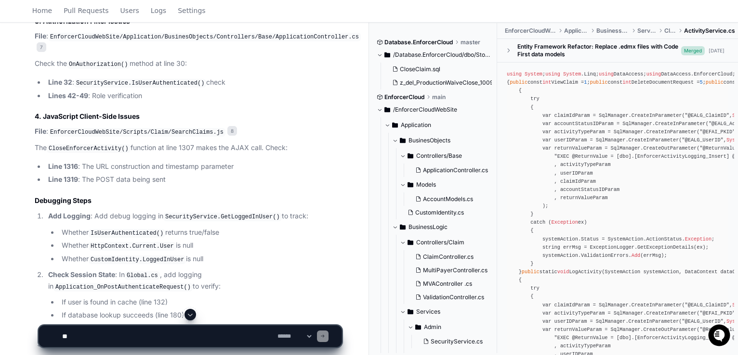
scroll to position [1003, 0]
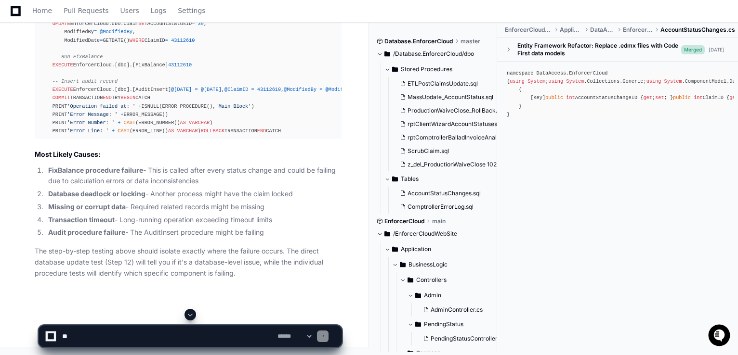
scroll to position [3566, 0]
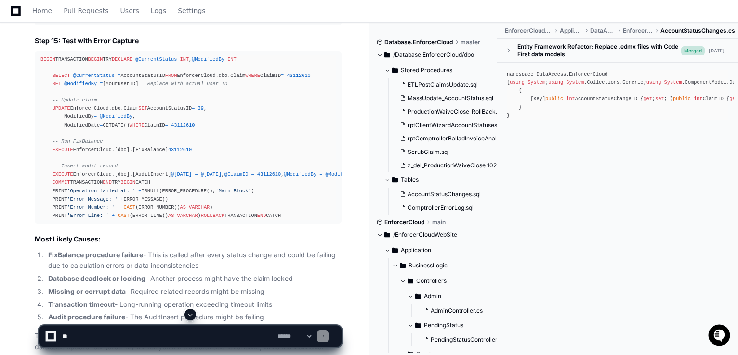
scroll to position [2411, 0]
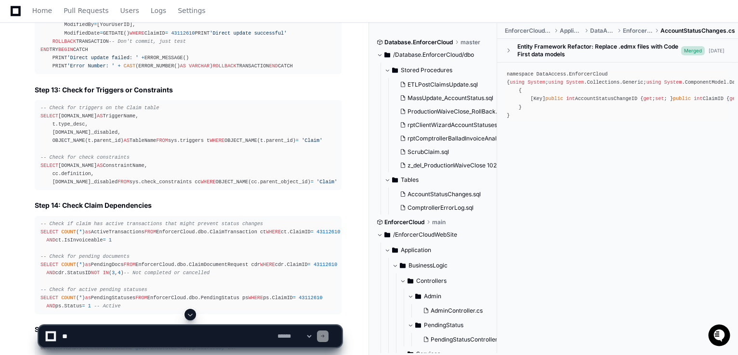
click at [15, 65] on div "Thinking MassUpdate_AccountStatus.sql 3 You're right - let me focus on other po…" at bounding box center [178, 57] width 326 height 1192
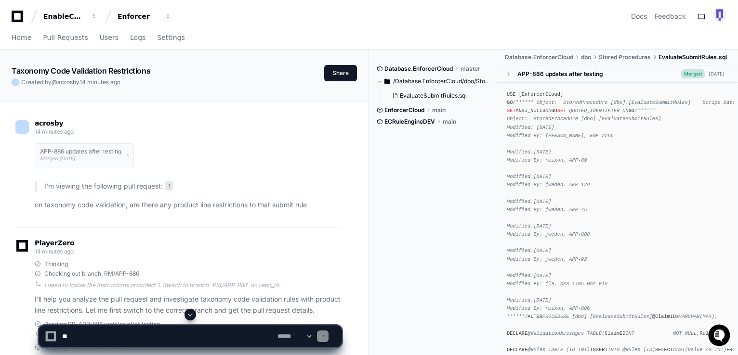
click at [238, 115] on div "acrosby 14 minutes ago APP-886 updates after testing Merged [DATE] 1 I'm viewin…" at bounding box center [178, 167] width 326 height 119
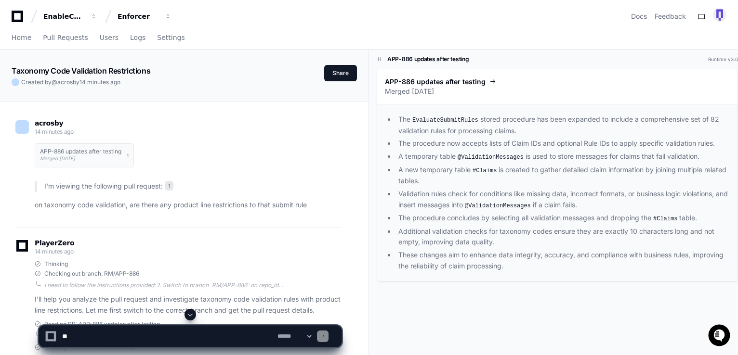
click at [216, 118] on div "acrosby 14 minutes ago APP-886 updates after testing Merged [DATE] 1 I'm viewin…" at bounding box center [178, 167] width 326 height 119
click at [209, 152] on div "APP-886 updates after testing Merged [DATE] 1" at bounding box center [188, 156] width 307 height 36
click at [589, 34] on div "Home Pull Requests Users Logs Settings" at bounding box center [369, 38] width 714 height 22
click at [373, 149] on div "APP-886 updates after testing Runtime v3.0 APP-886 updates after testing Merged…" at bounding box center [553, 216] width 369 height 333
click at [210, 129] on div "acrosby 14 minutes ago" at bounding box center [178, 128] width 326 height 16
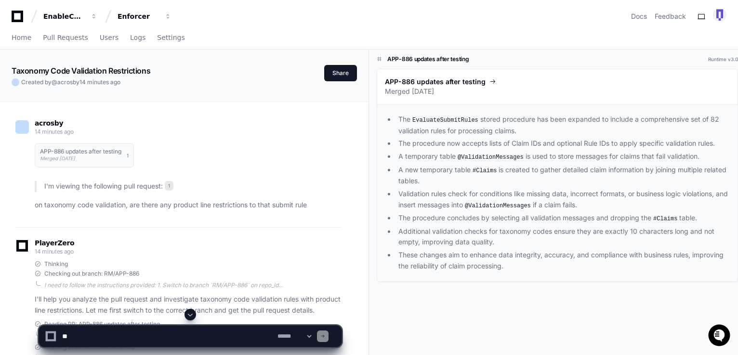
click at [229, 126] on div "acrosby 14 minutes ago" at bounding box center [178, 128] width 326 height 16
click at [590, 87] on p "Merged [DATE]" at bounding box center [557, 92] width 345 height 10
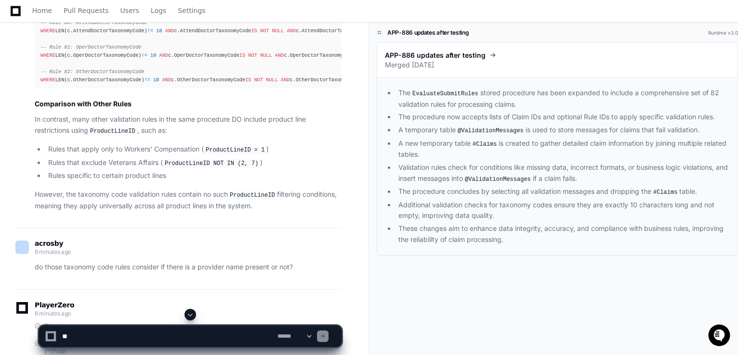
scroll to position [963, 0]
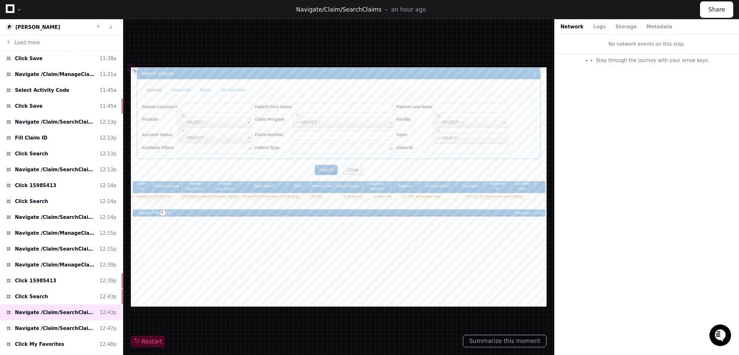
scroll to position [196, 0]
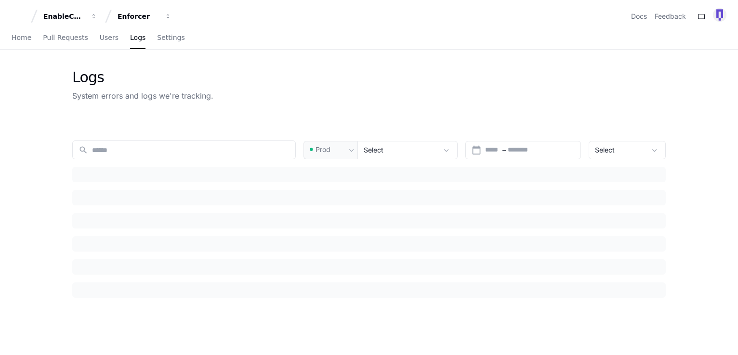
type input "********"
type input "*********"
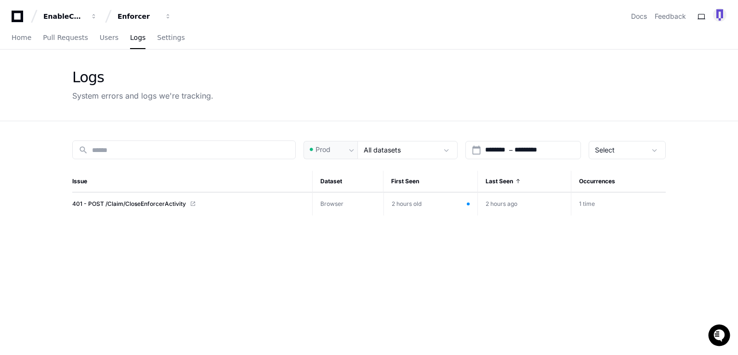
click at [32, 140] on app-issue-list-page "Logs System errors and logs we're tracking. search Prod All datasets calendar_t…" at bounding box center [369, 263] width 738 height 427
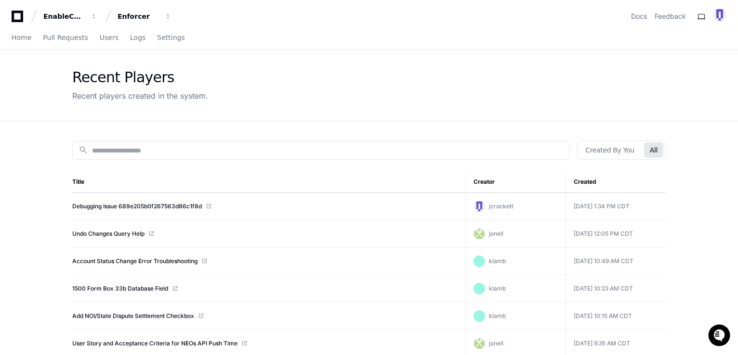
click at [34, 84] on div "Recent Players Recent players created in the system." at bounding box center [369, 86] width 738 height 72
click at [591, 18] on div "EnableComp Enforcer Docs Feedback" at bounding box center [369, 16] width 714 height 17
click at [40, 88] on div "Recent Players Recent players created in the system." at bounding box center [369, 86] width 738 height 72
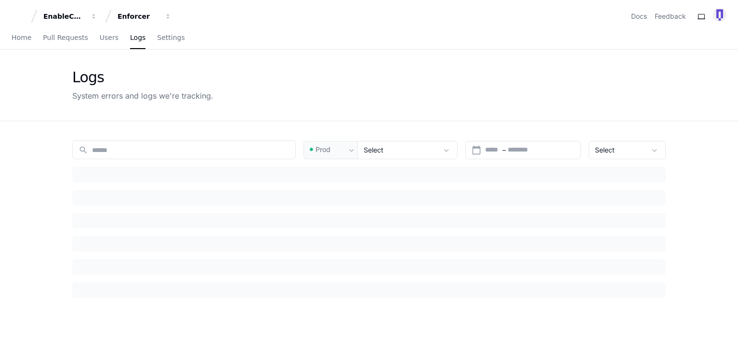
type input "********"
type input "*********"
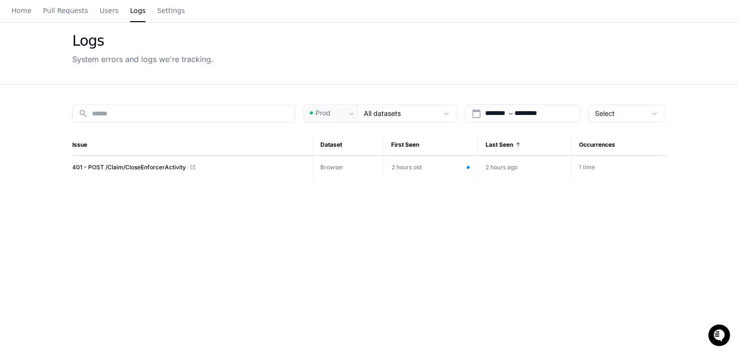
scroll to position [177, 0]
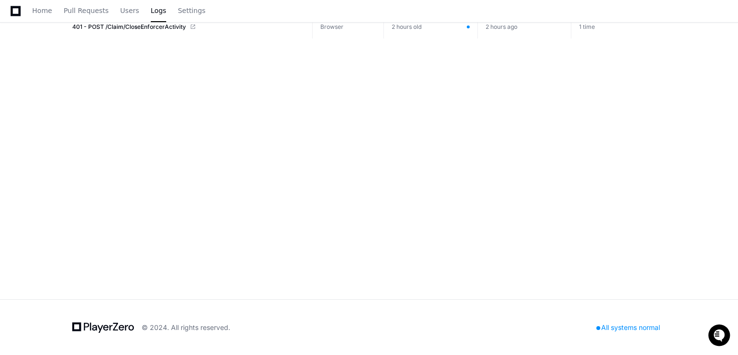
click at [587, 67] on div "search Prod All datasets calendar_today ******** 8/8/2025 – ********* 8/14/2025…" at bounding box center [369, 121] width 616 height 355
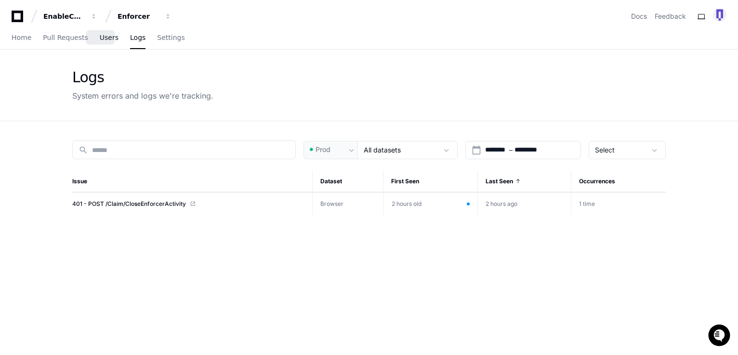
click at [100, 37] on span "Users" at bounding box center [109, 38] width 19 height 6
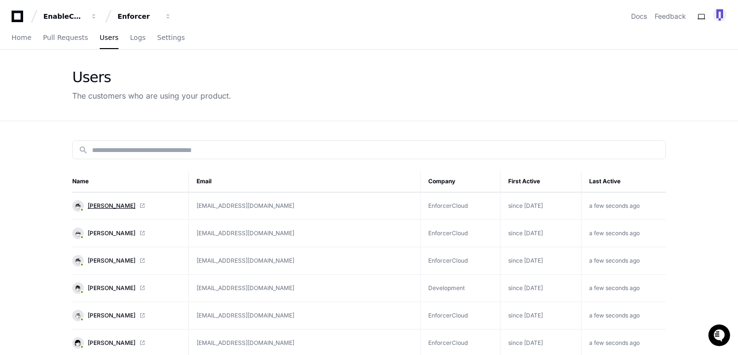
click at [106, 203] on span "[PERSON_NAME]" at bounding box center [112, 206] width 48 height 8
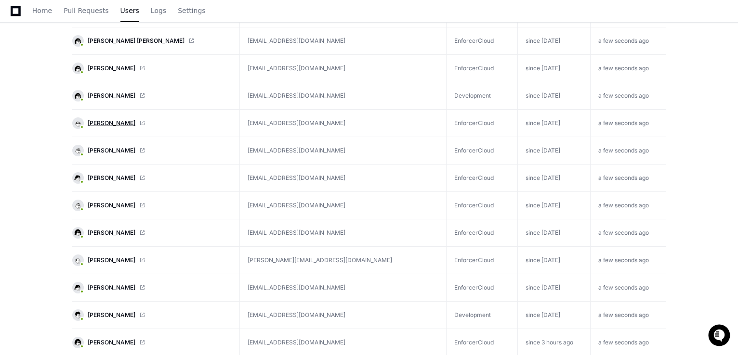
scroll to position [2953, 0]
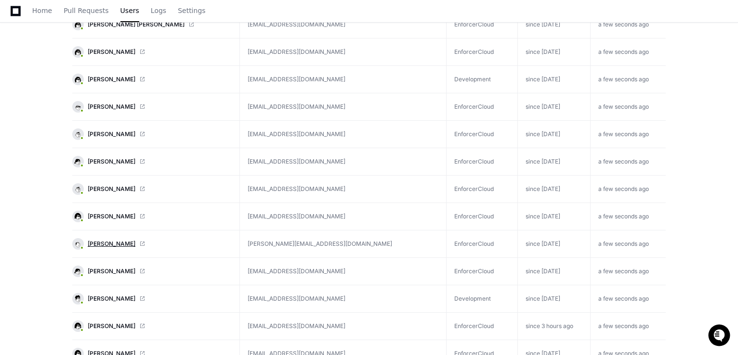
click at [102, 240] on span "Karin Ellis" at bounding box center [112, 244] width 48 height 8
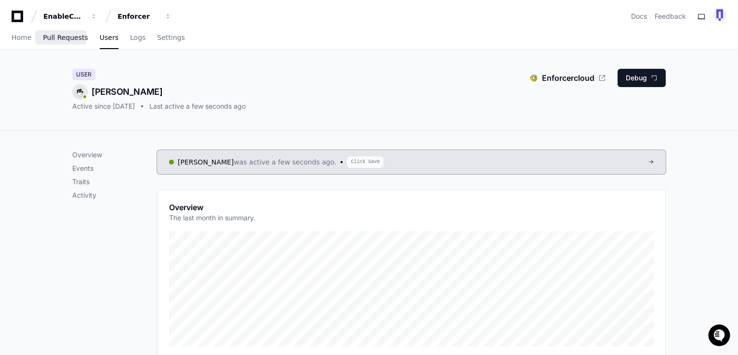
click at [58, 35] on span "Pull Requests" at bounding box center [65, 38] width 45 height 6
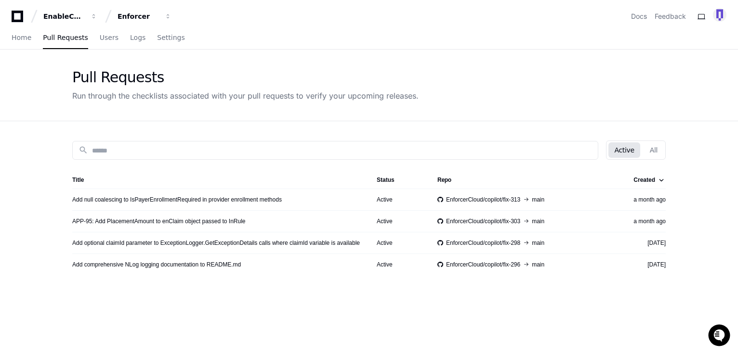
click at [49, 109] on div "Pull Requests Run through the checklists associated with your pull requests to …" at bounding box center [369, 86] width 738 height 72
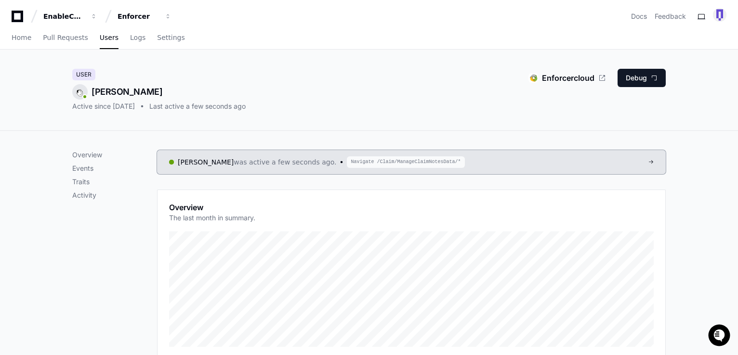
click at [46, 109] on div "User Karin Ellis Active since 16 days ago Last active a few seconds ago Enforce…" at bounding box center [369, 90] width 738 height 81
click at [38, 85] on div "User Karin Ellis Active since 16 days ago Last active a few seconds ago Enforce…" at bounding box center [369, 90] width 738 height 81
click at [44, 78] on div "User Karin Ellis Active since 16 days ago Last active a few seconds ago Enforce…" at bounding box center [369, 90] width 738 height 81
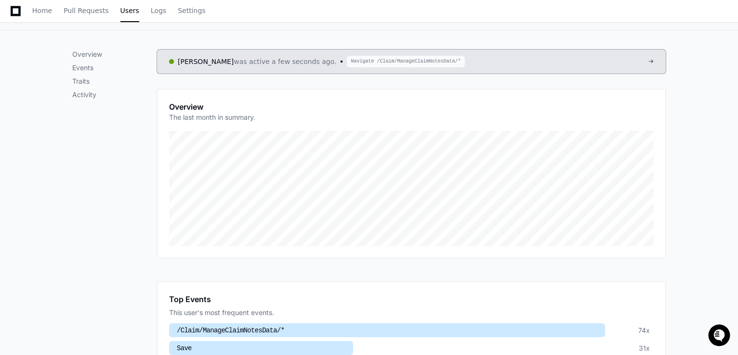
scroll to position [96, 0]
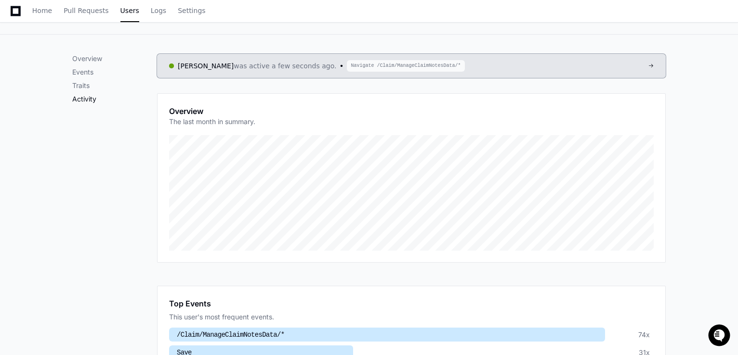
click at [84, 102] on p "Activity" at bounding box center [114, 99] width 85 height 10
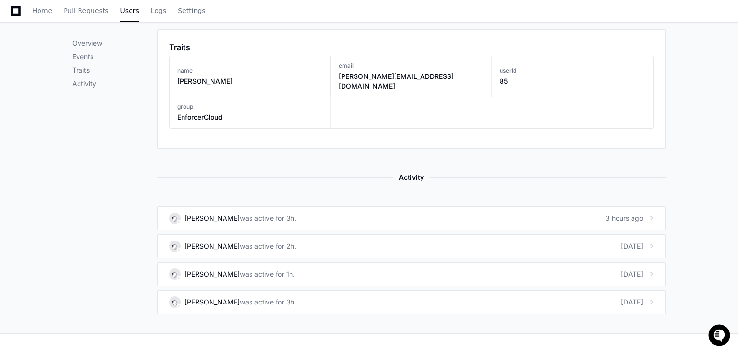
scroll to position [551, 0]
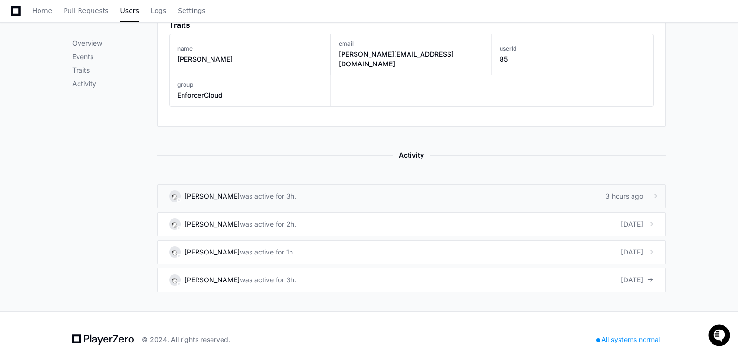
click at [205, 192] on div "Karin Ellis" at bounding box center [211, 197] width 55 height 10
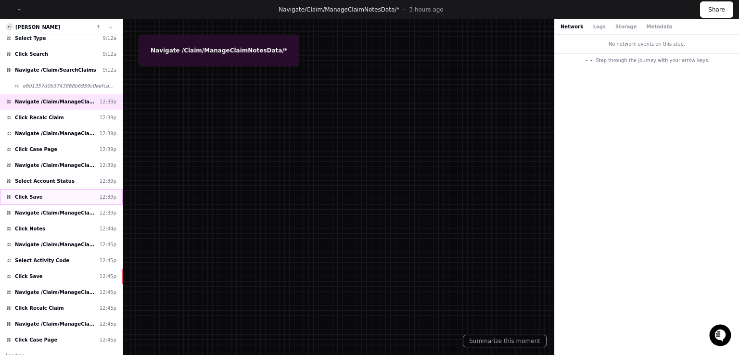
scroll to position [196, 0]
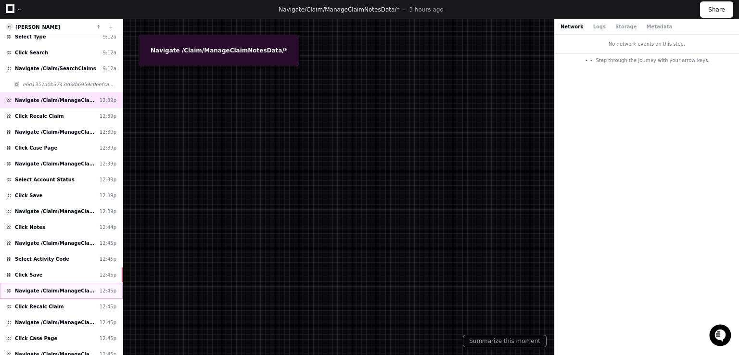
click at [39, 287] on span "Navigate /Claim/ManageClaimNotesData/*" at bounding box center [55, 290] width 81 height 7
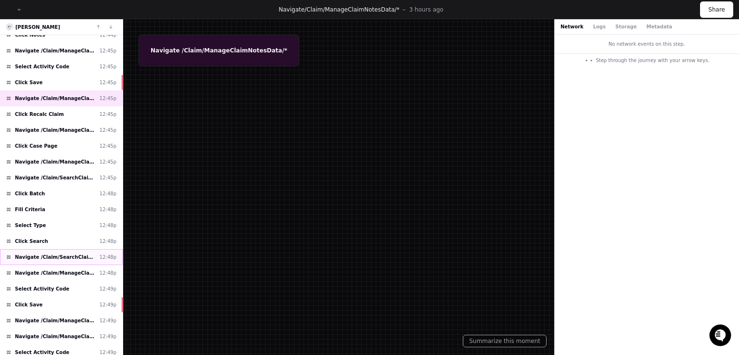
scroll to position [432, 0]
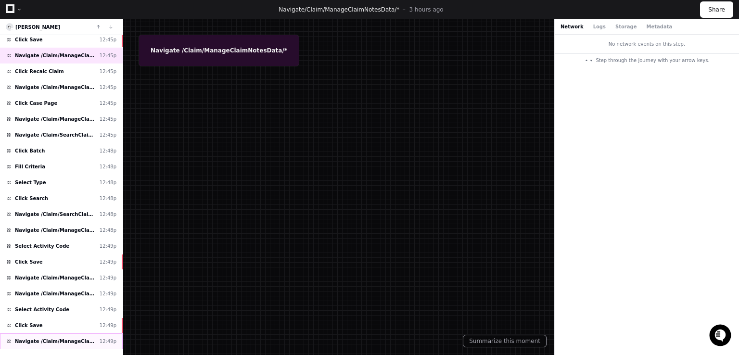
click at [62, 338] on span "Navigate /Claim/ManageClaimNotesData/*" at bounding box center [55, 341] width 81 height 7
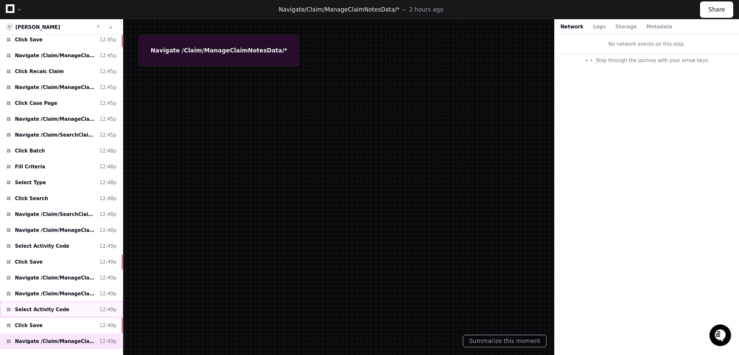
click at [39, 306] on span "Select Activity Code" at bounding box center [42, 309] width 54 height 7
